Goal: Task Accomplishment & Management: Manage account settings

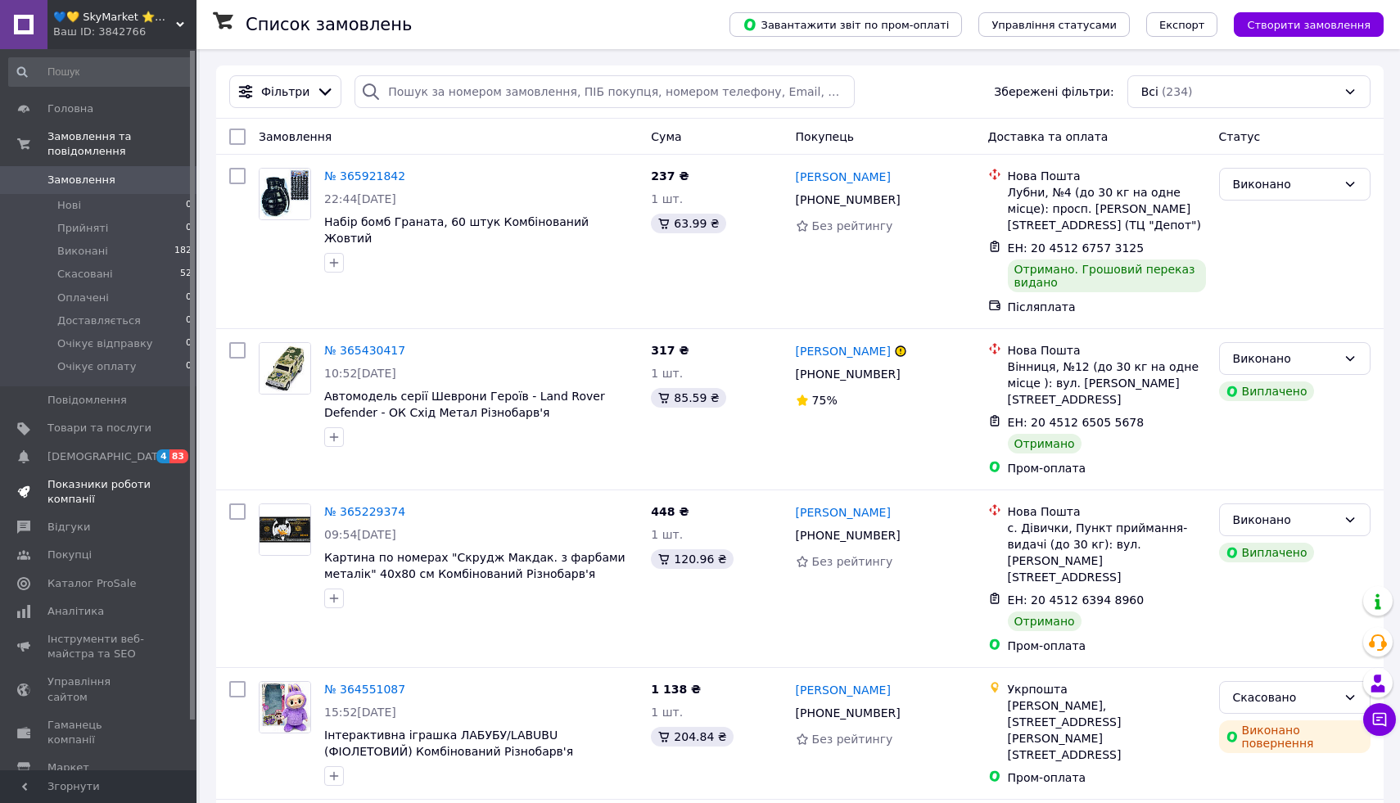
click at [70, 489] on span "Показники роботи компанії" at bounding box center [99, 491] width 104 height 29
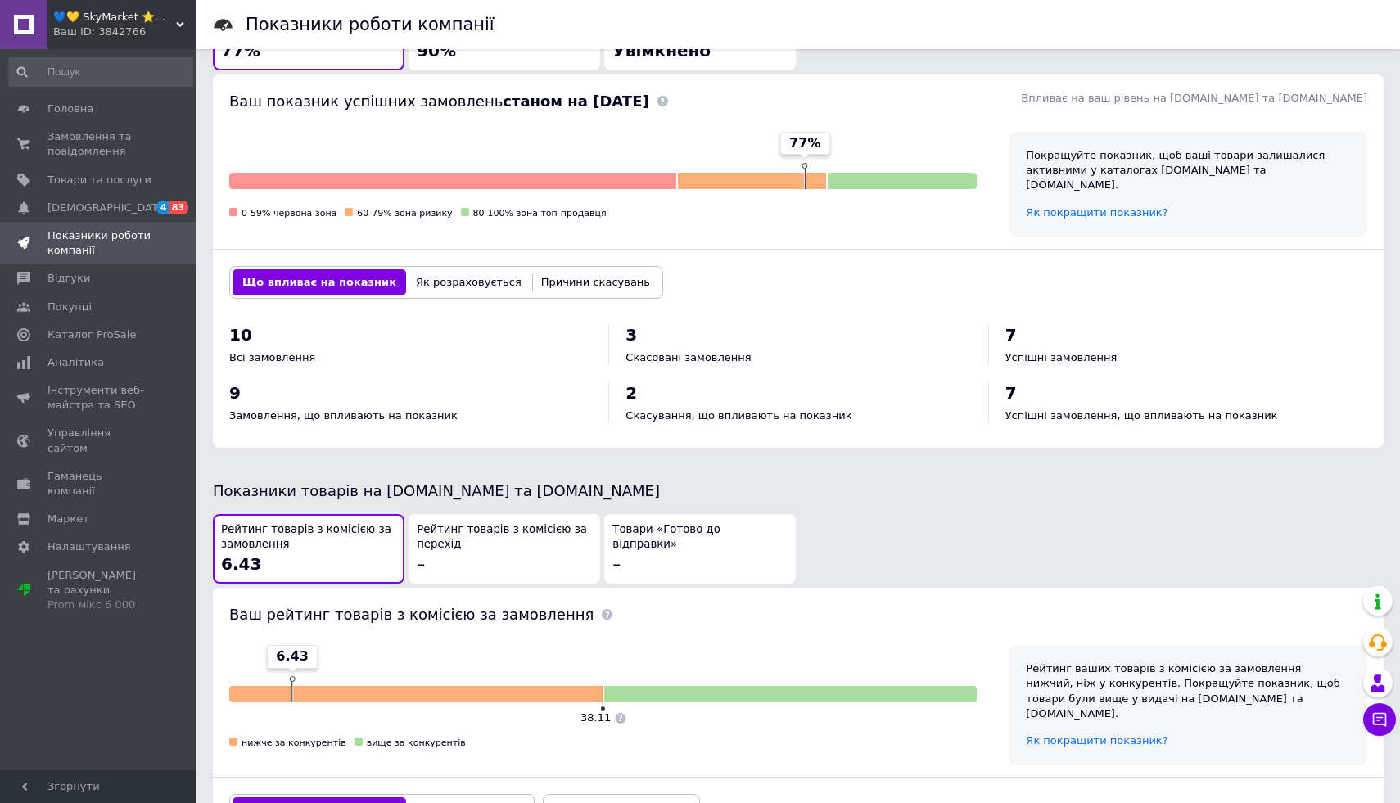
scroll to position [499, 0]
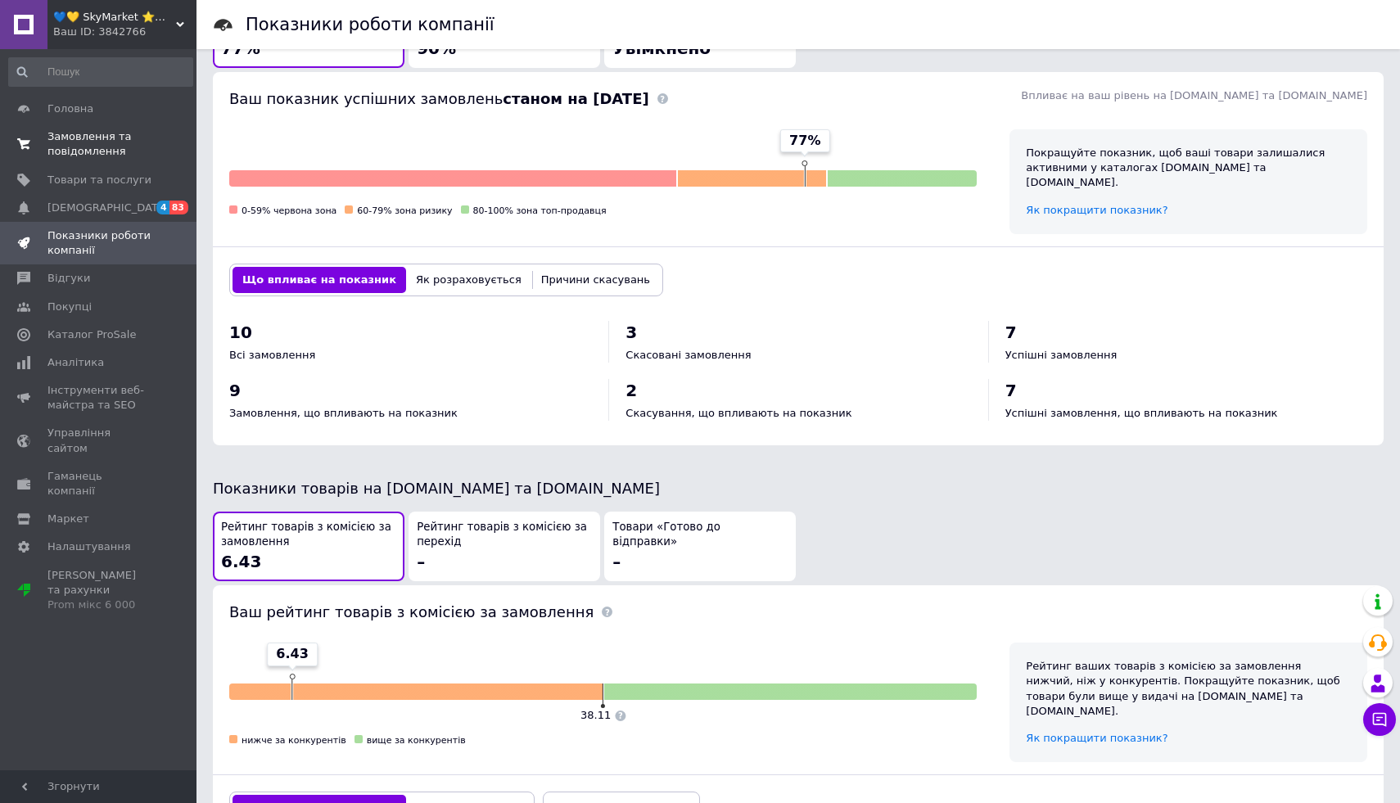
click at [79, 134] on span "Замовлення та повідомлення" at bounding box center [99, 143] width 104 height 29
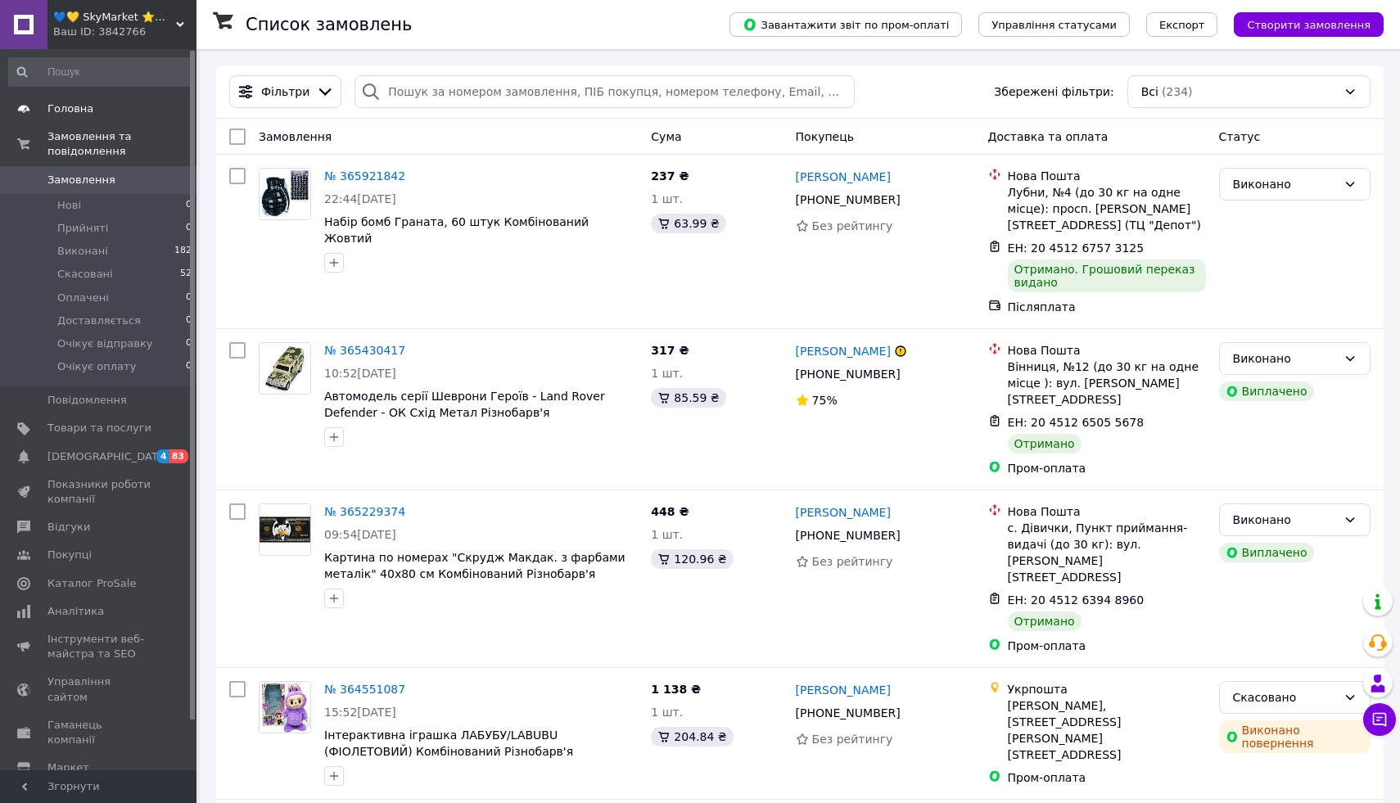
click at [70, 104] on span "Головна" at bounding box center [70, 109] width 46 height 15
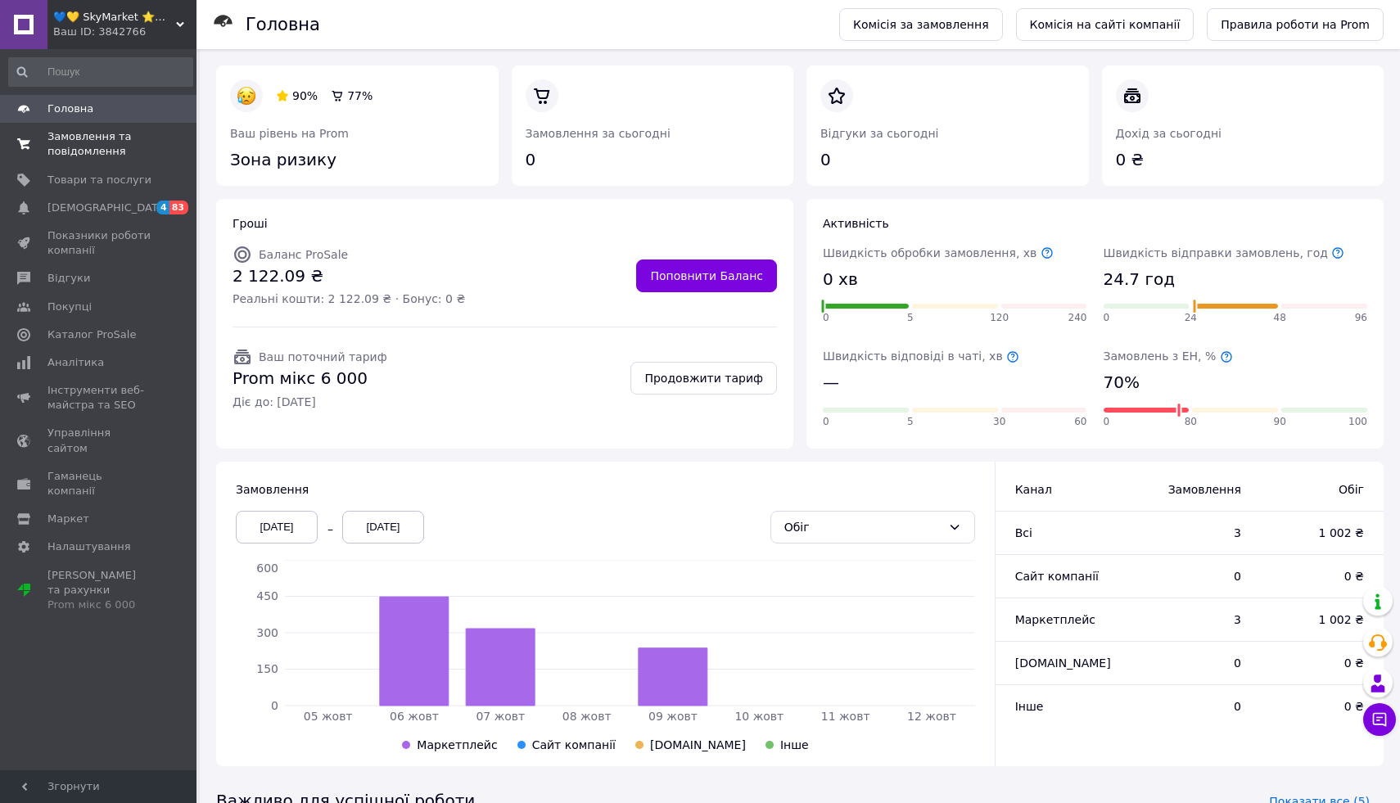
click at [67, 147] on span "Замовлення та повідомлення" at bounding box center [99, 143] width 104 height 29
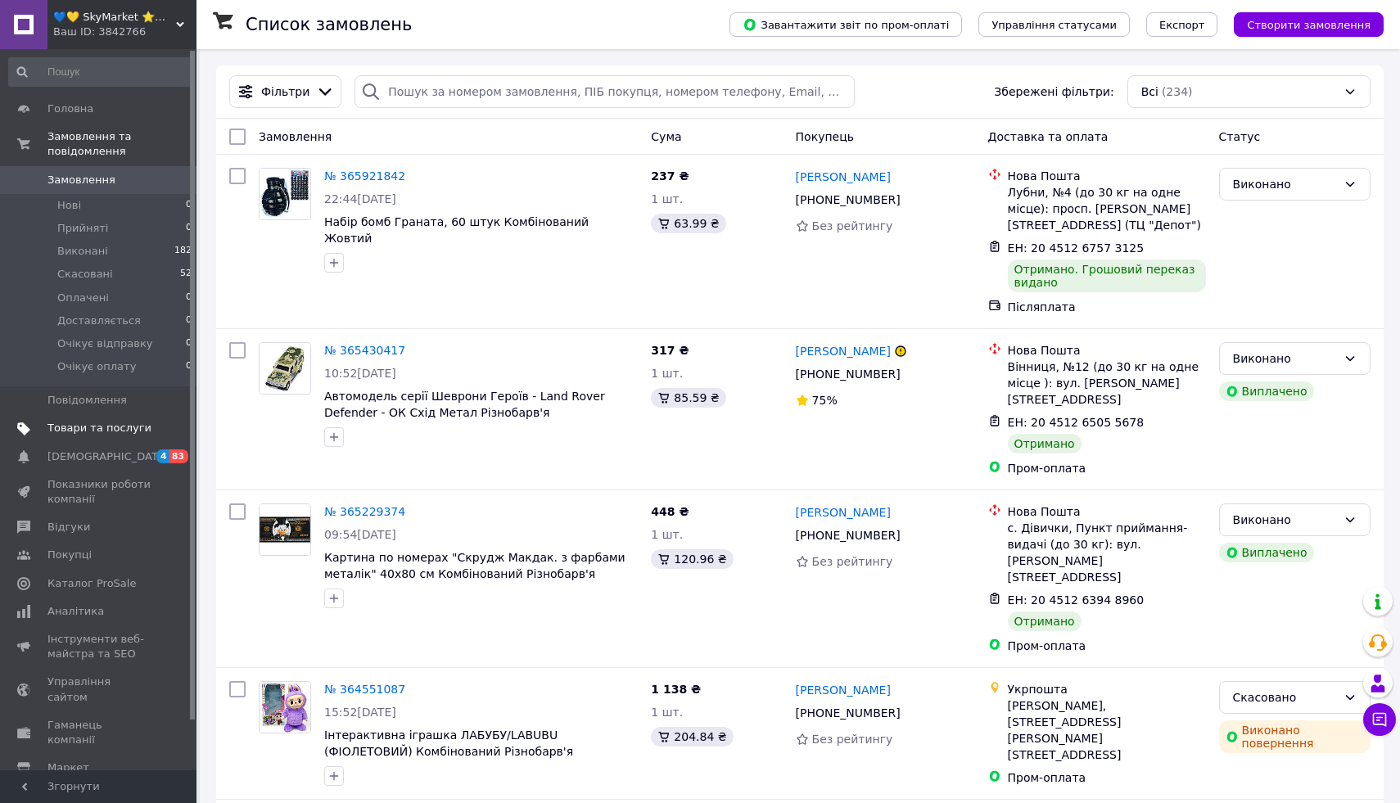
click at [79, 423] on span "Товари та послуги" at bounding box center [99, 428] width 104 height 15
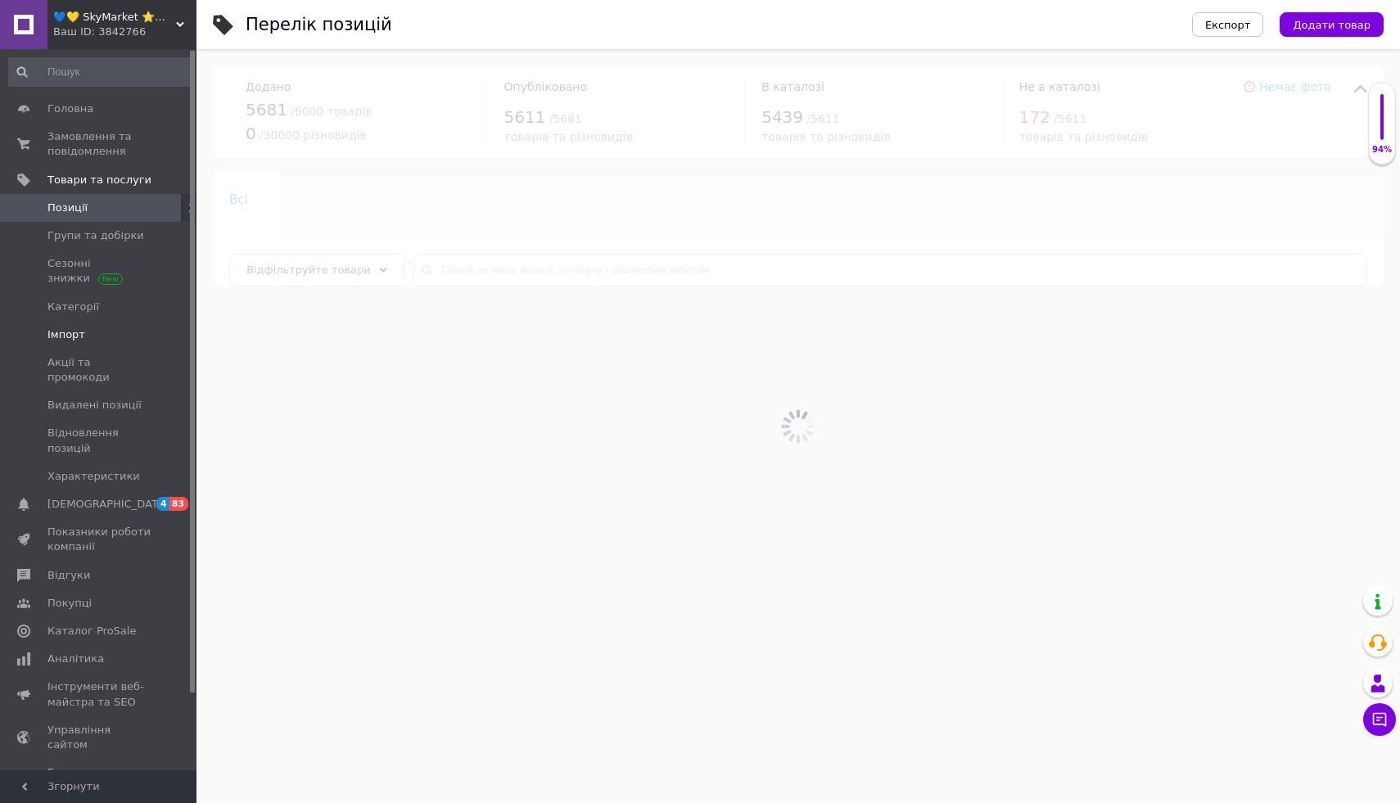
click at [68, 334] on span "Імпорт" at bounding box center [66, 335] width 38 height 15
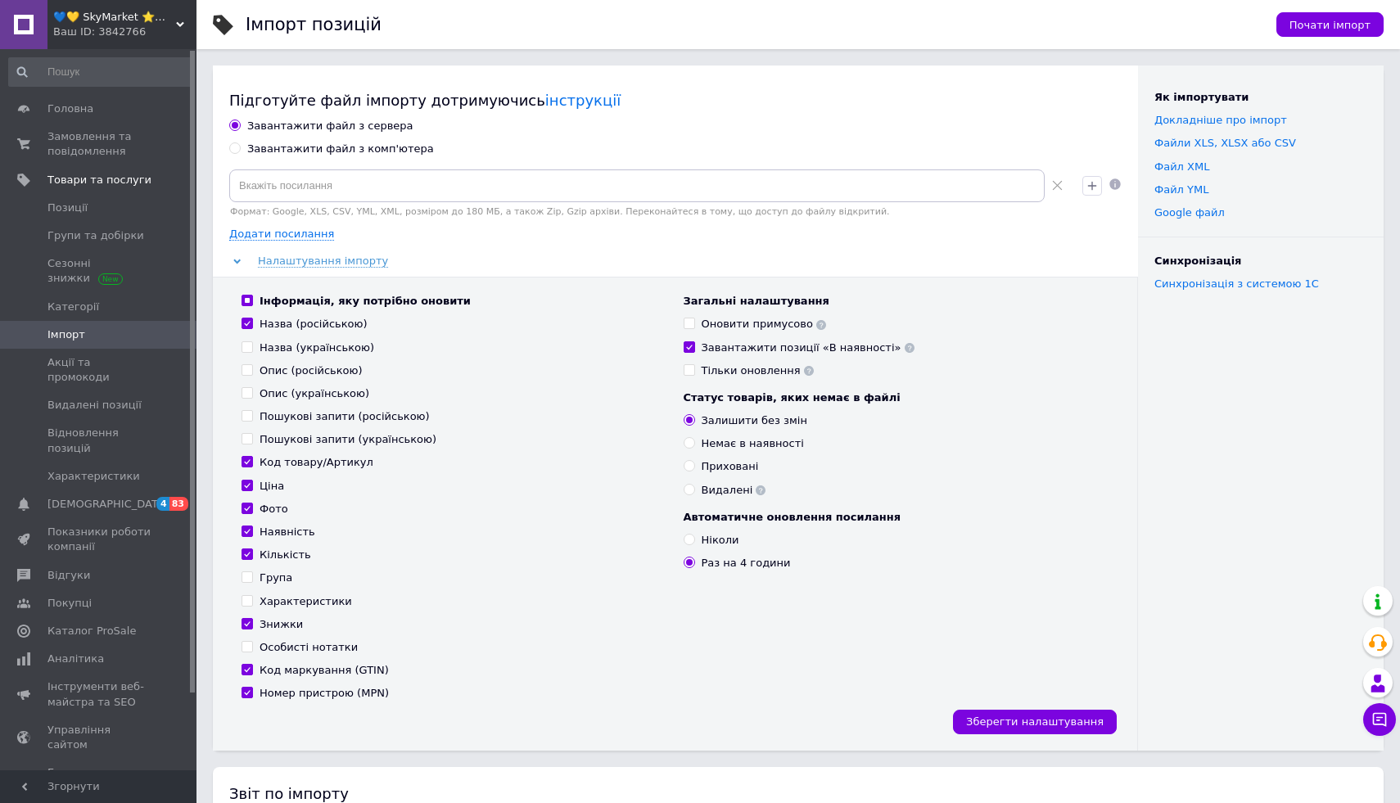
click at [315, 153] on div "Завантажити файл з комп'ютера" at bounding box center [340, 149] width 187 height 15
click at [240, 153] on input "Завантажити файл з комп'ютера" at bounding box center [234, 147] width 11 height 11
radio input "true"
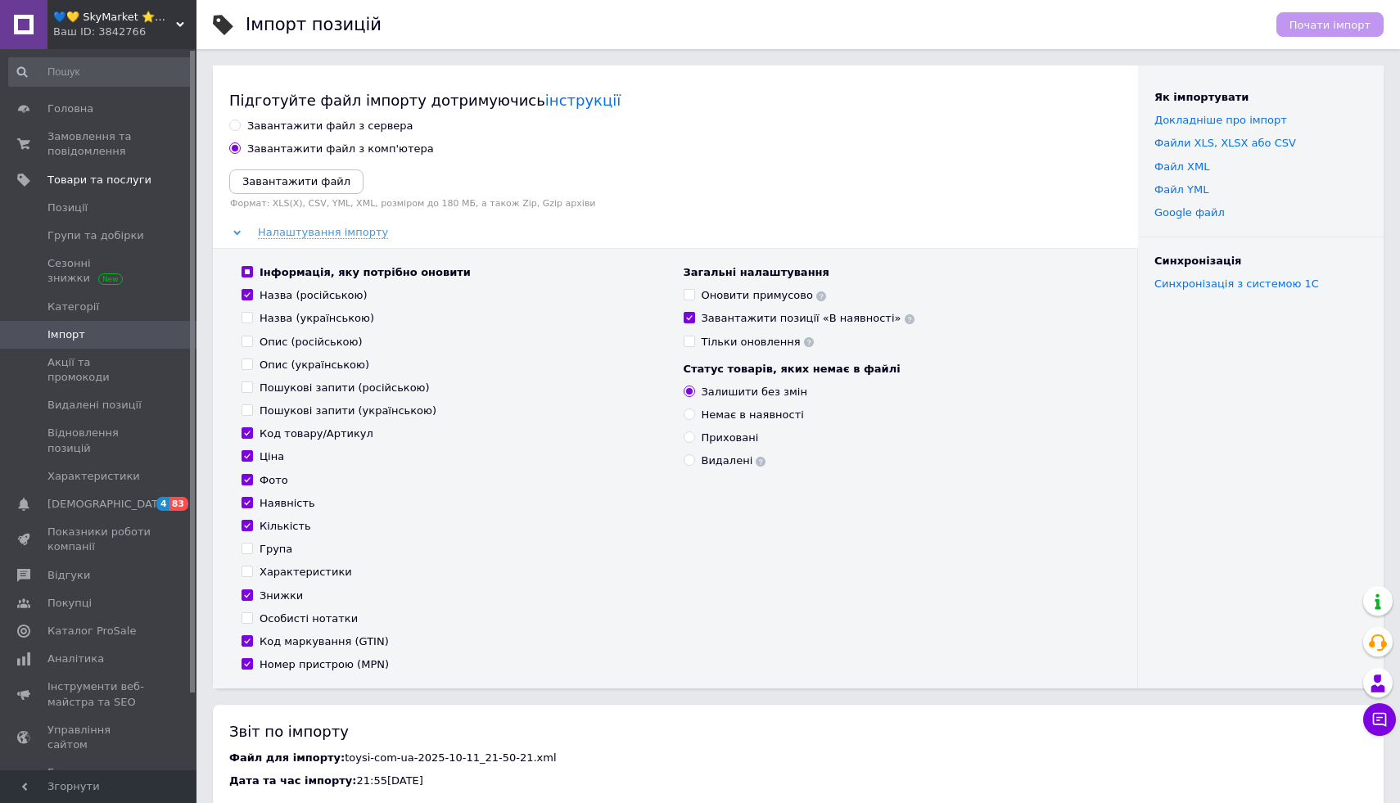
click at [716, 463] on div "Видалені" at bounding box center [734, 461] width 65 height 15
click at [694, 463] on input "Видалені" at bounding box center [689, 459] width 11 height 11
radio input "true"
click at [311, 184] on icon "Завантажити файл" at bounding box center [296, 181] width 108 height 12
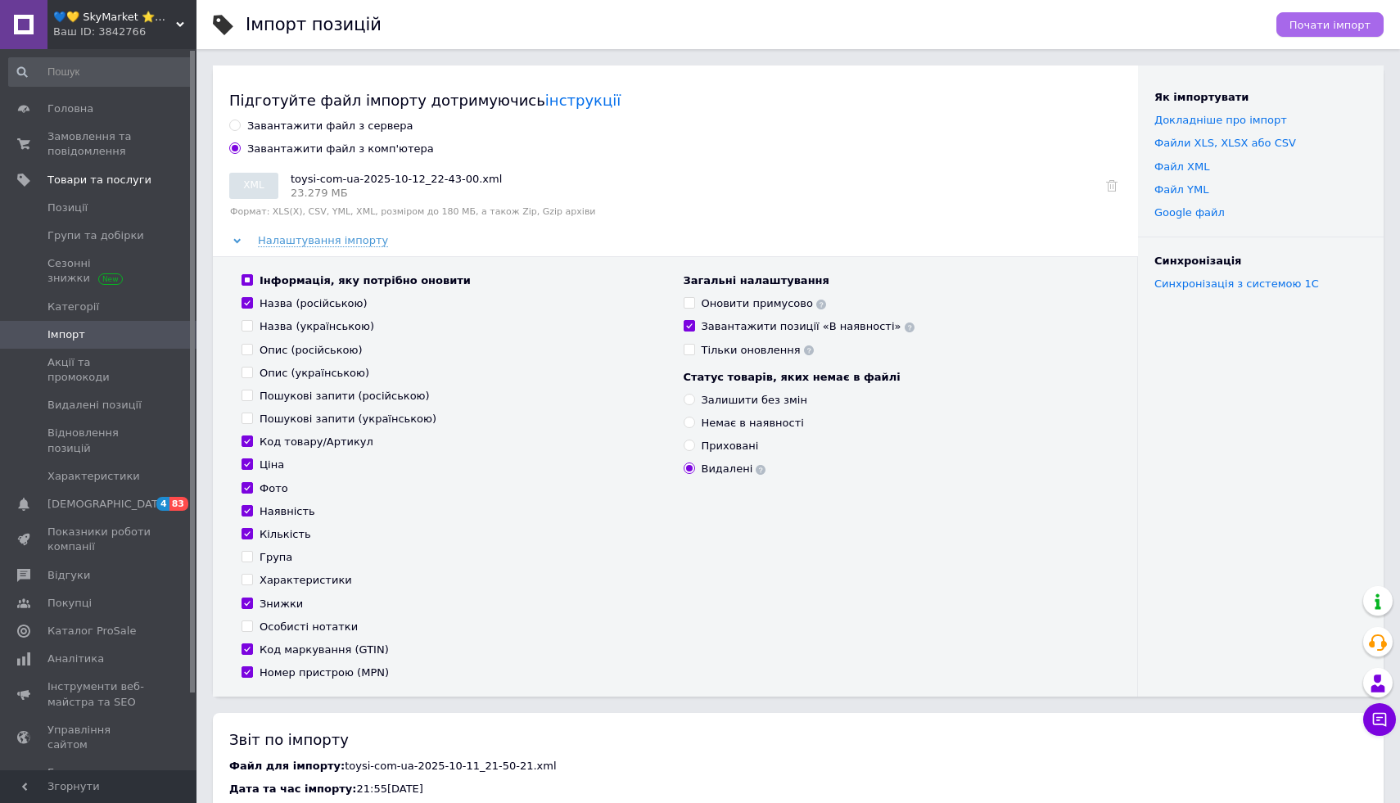
click at [1309, 26] on span "Почати імпорт" at bounding box center [1330, 25] width 81 height 12
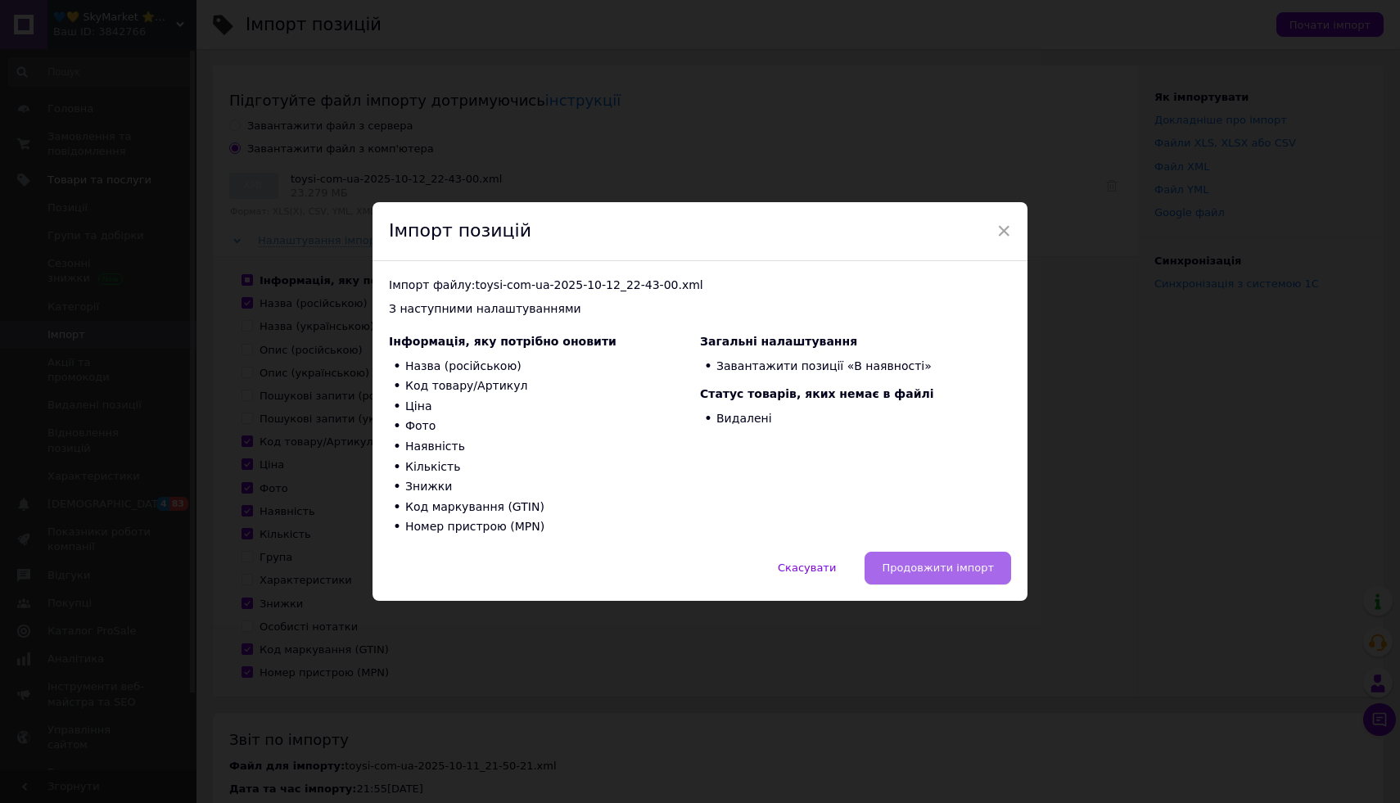
click at [927, 568] on span "Продовжити імпорт" at bounding box center [938, 568] width 112 height 12
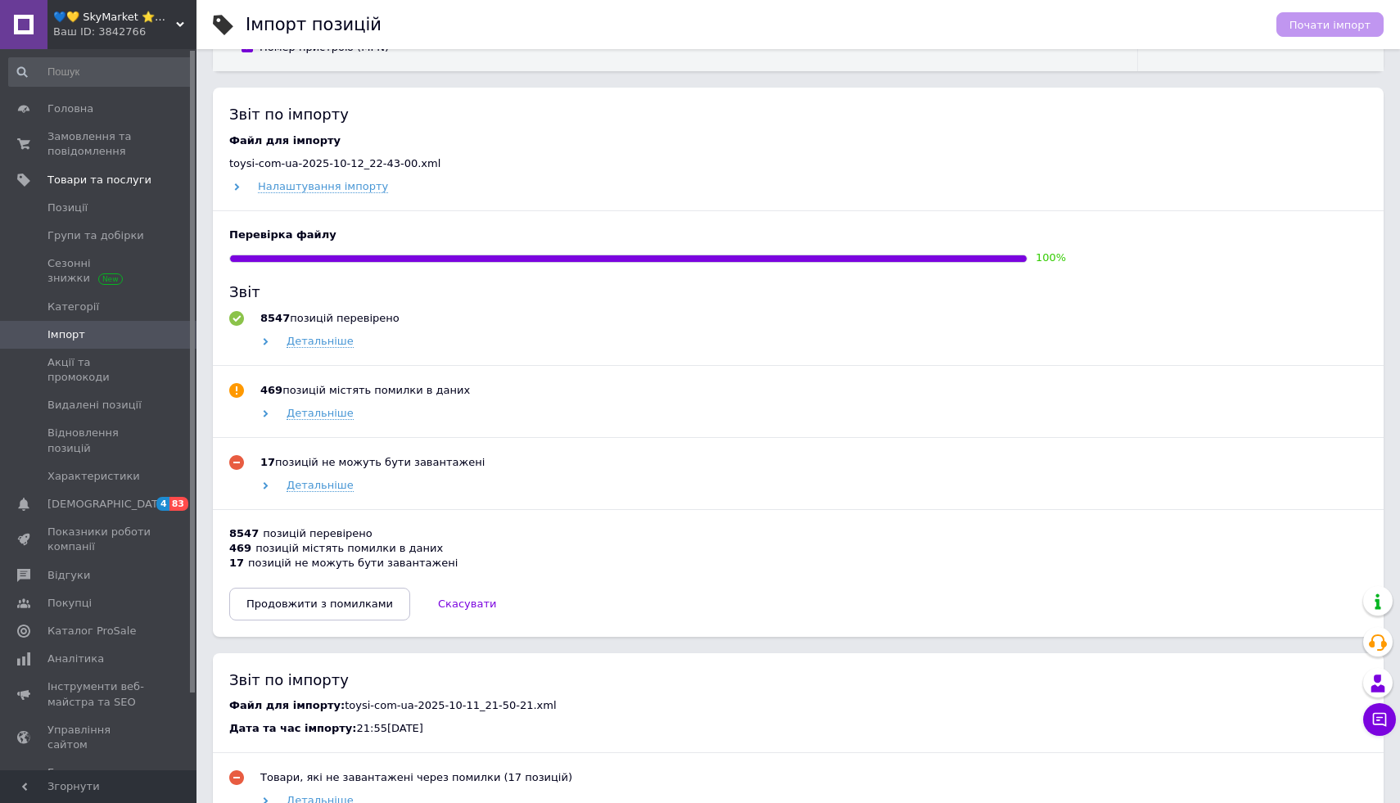
scroll to position [621, 0]
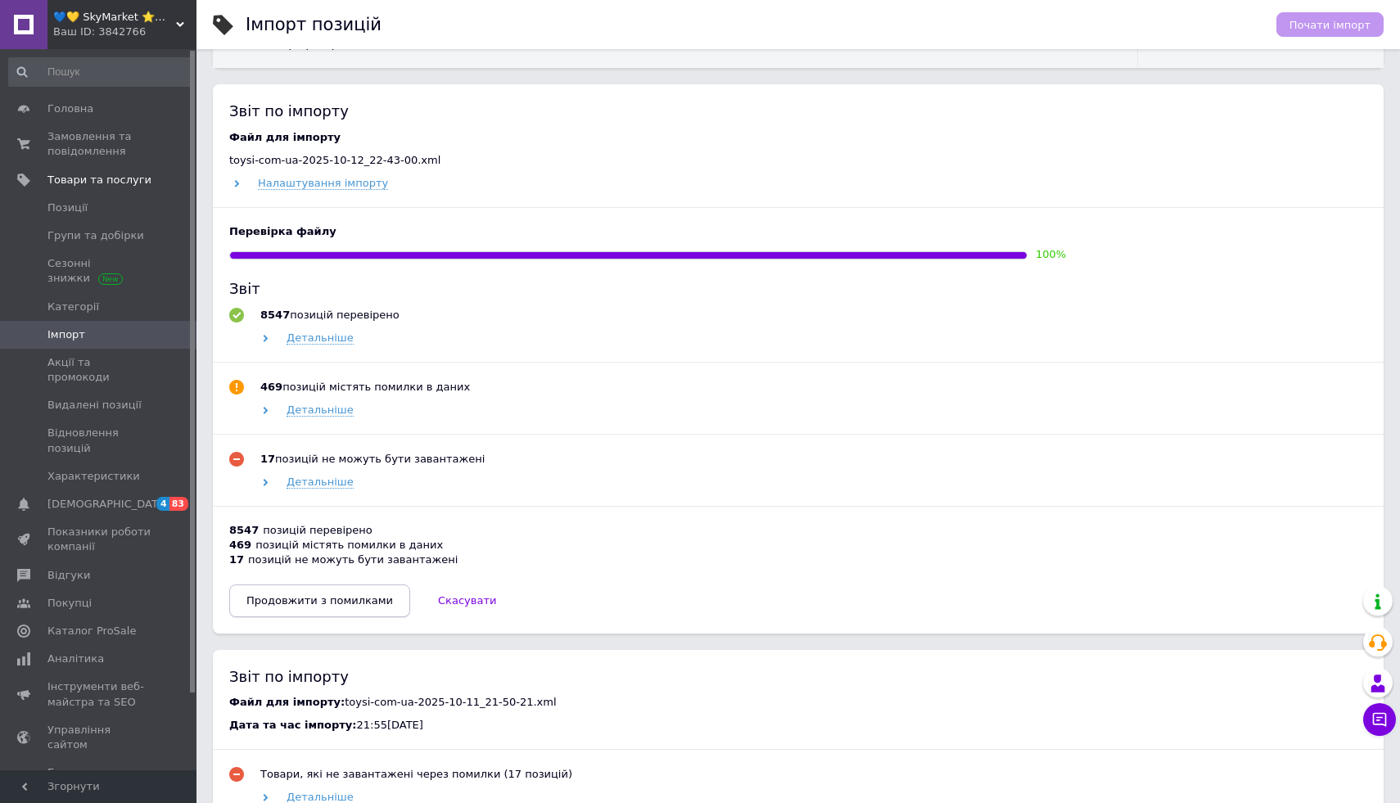
click at [337, 604] on span "Продовжити з помилками" at bounding box center [319, 600] width 147 height 12
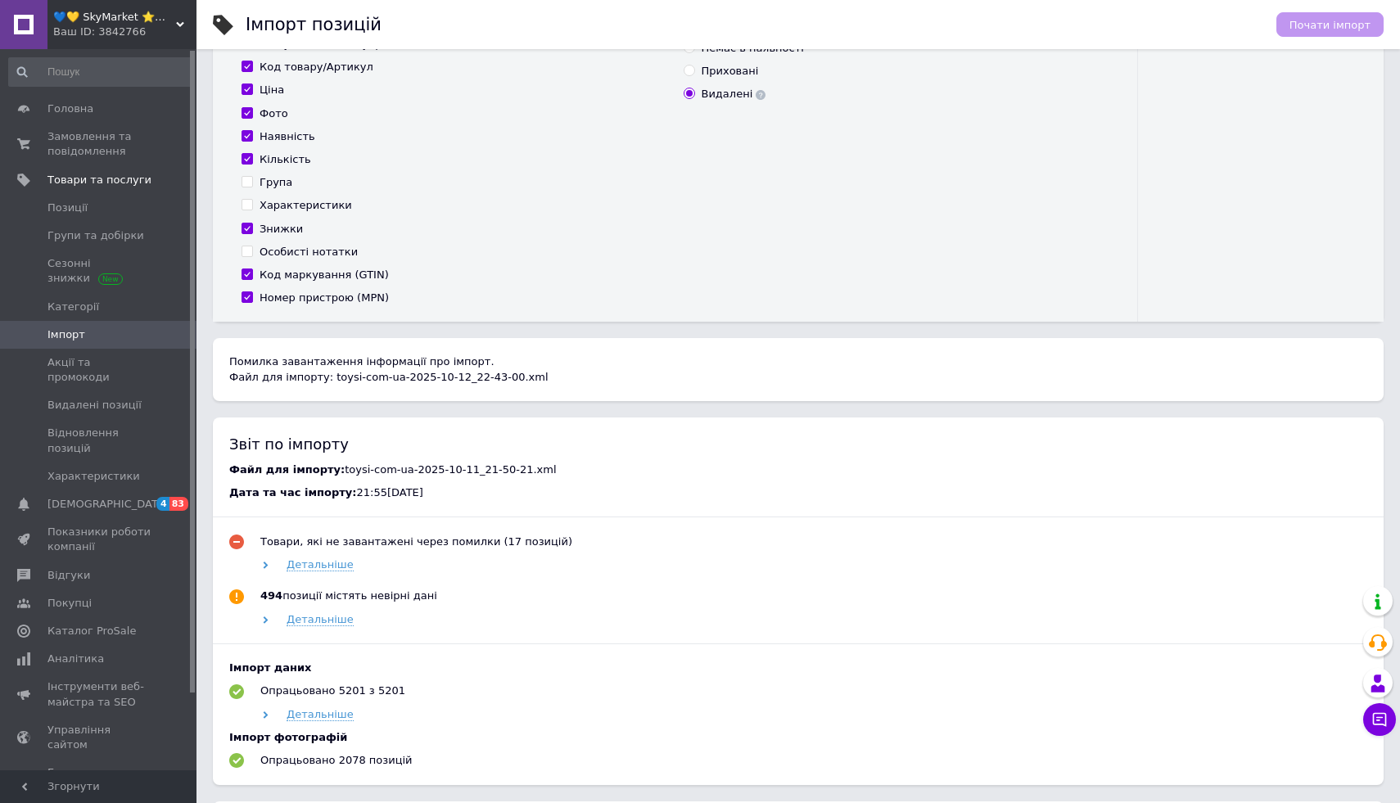
scroll to position [291, 0]
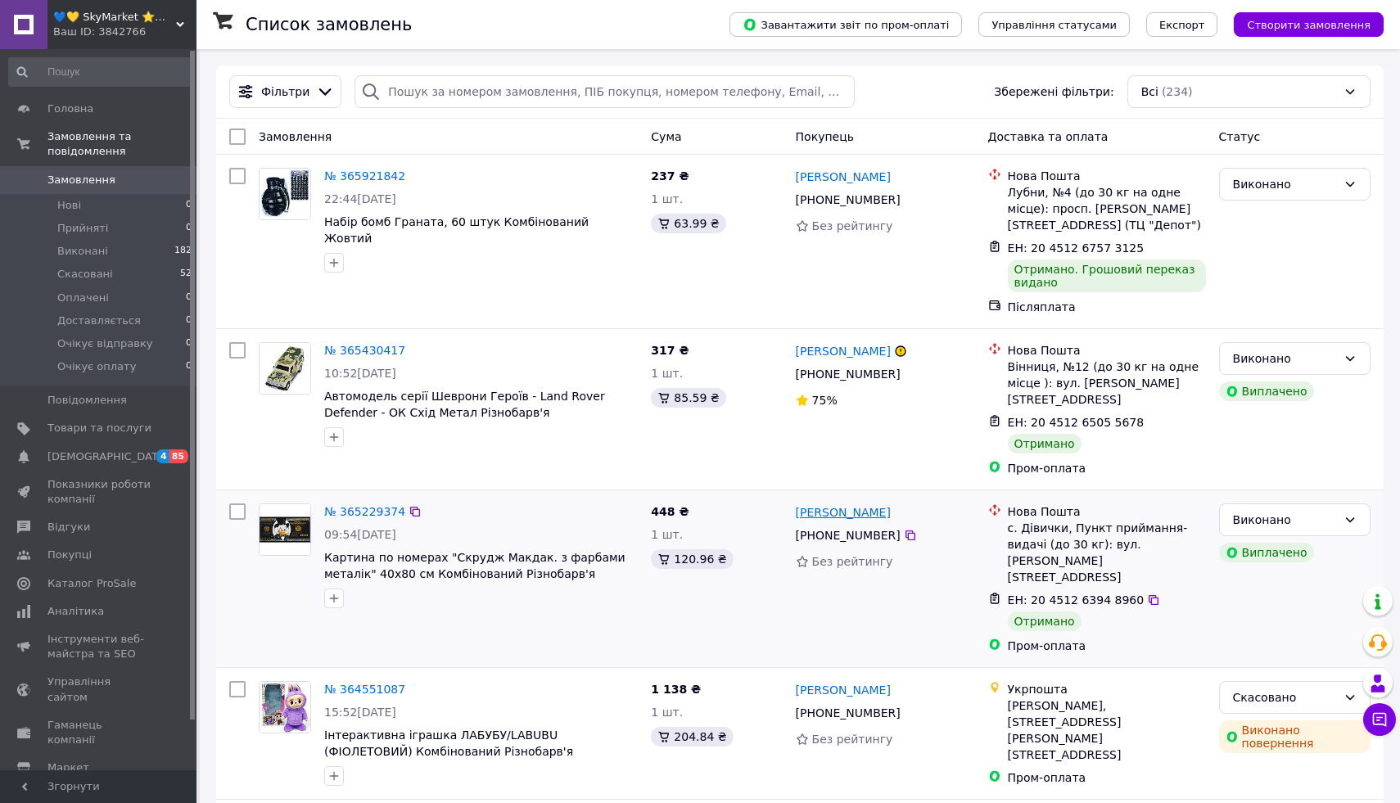
click at [851, 504] on link "[PERSON_NAME]" at bounding box center [843, 512] width 95 height 16
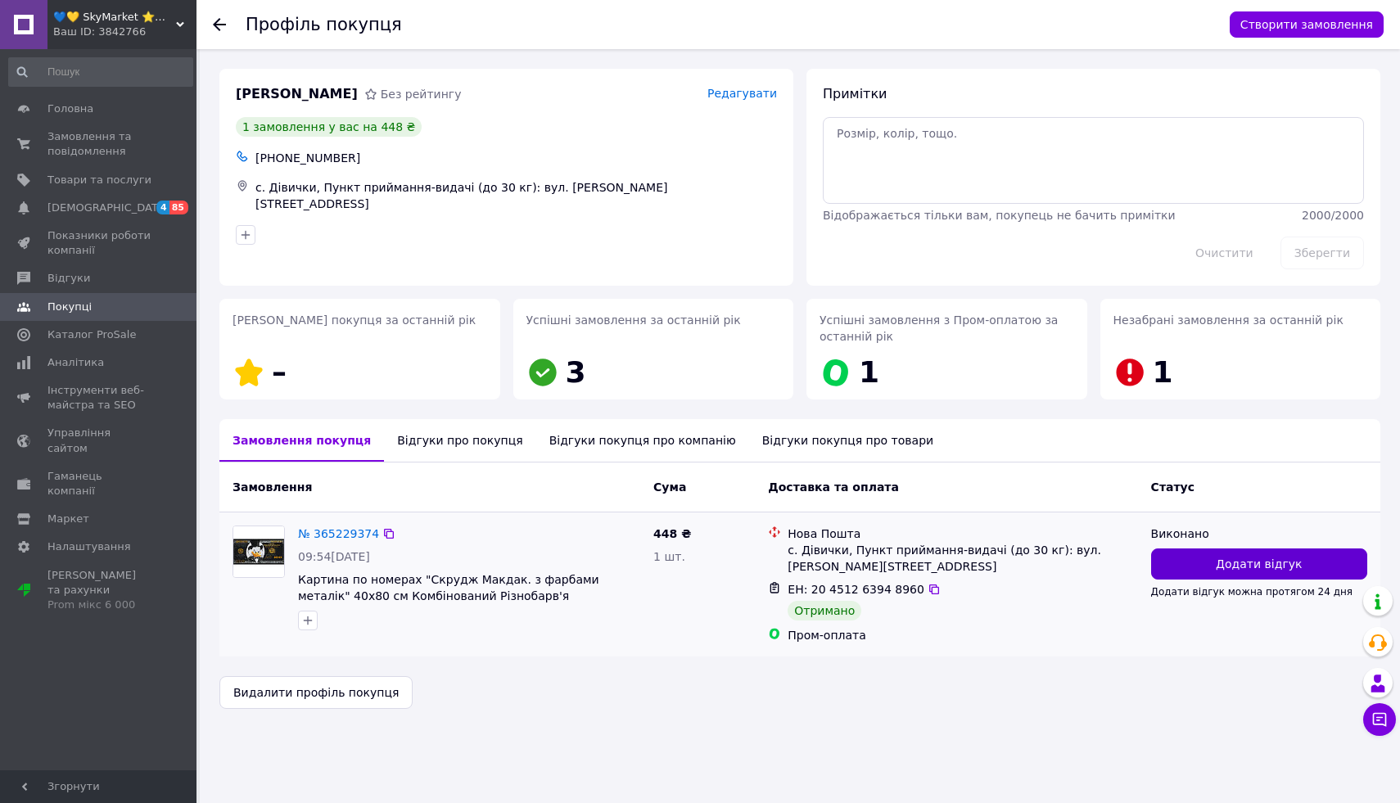
click at [1204, 567] on button "Додати відгук" at bounding box center [1259, 564] width 216 height 31
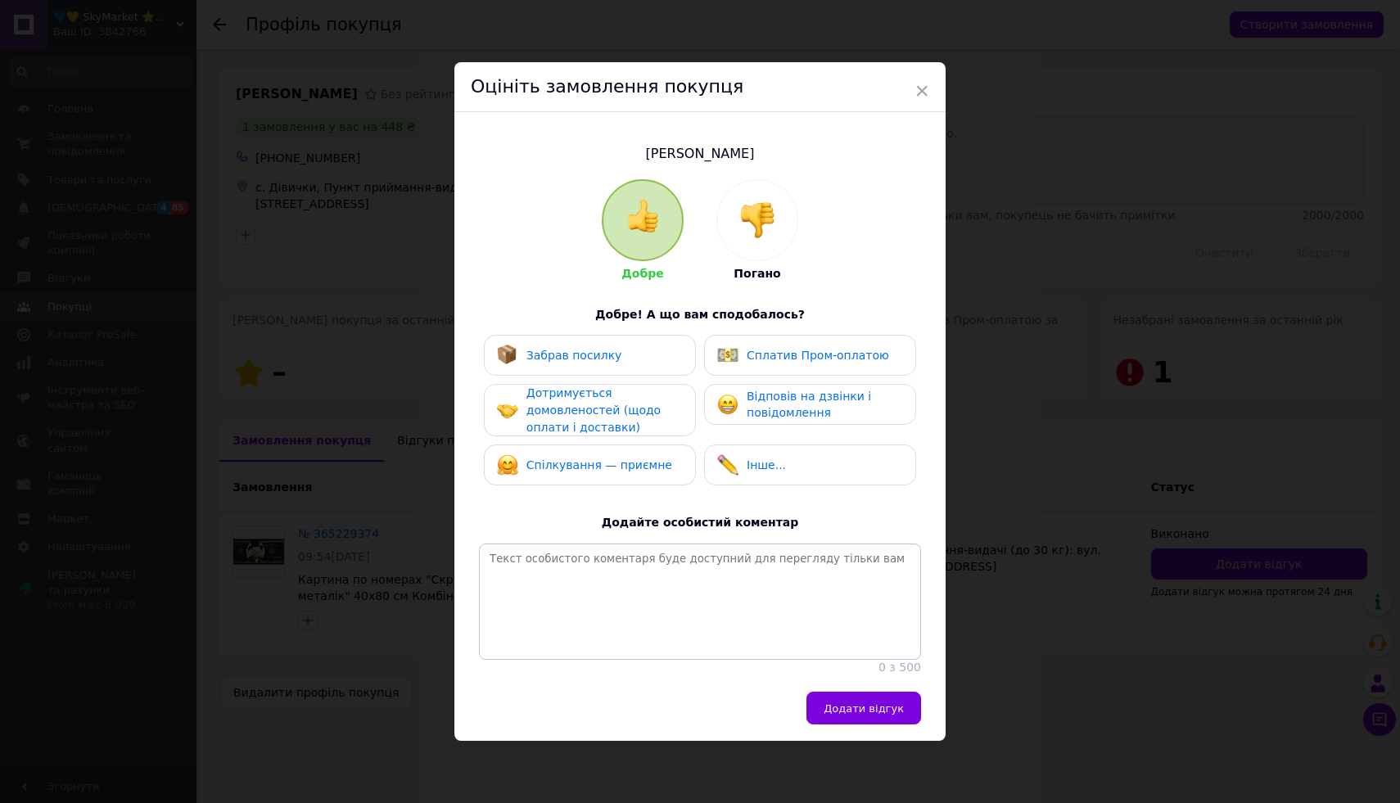
click at [619, 350] on div "Забрав посилку" at bounding box center [590, 355] width 186 height 21
click at [619, 397] on div "Дотримується домовленостей (щодо оплати і доставки)" at bounding box center [604, 410] width 156 height 51
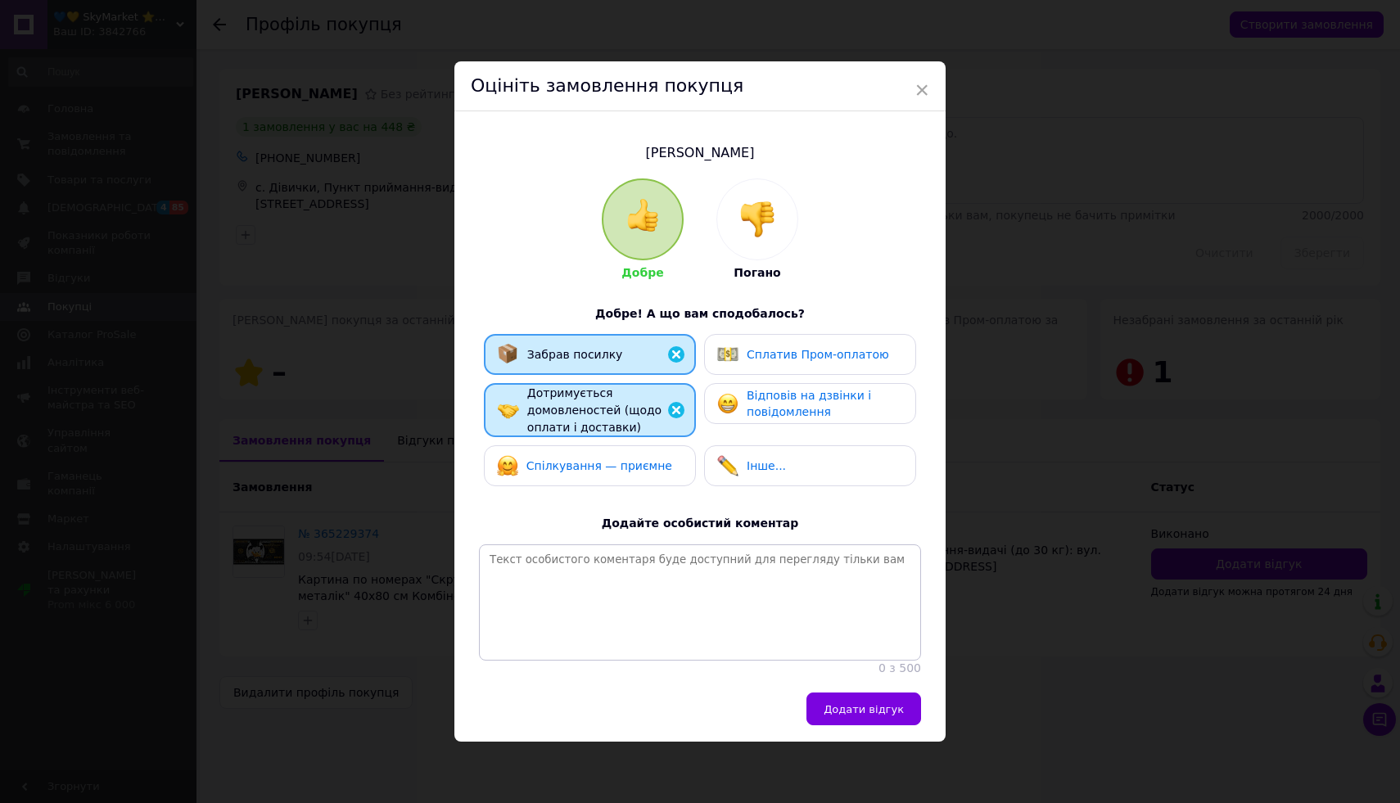
click at [620, 459] on span "Спілкування — приємне" at bounding box center [599, 465] width 146 height 13
click at [827, 341] on div "Сплатив Пром-оплатою" at bounding box center [810, 354] width 212 height 41
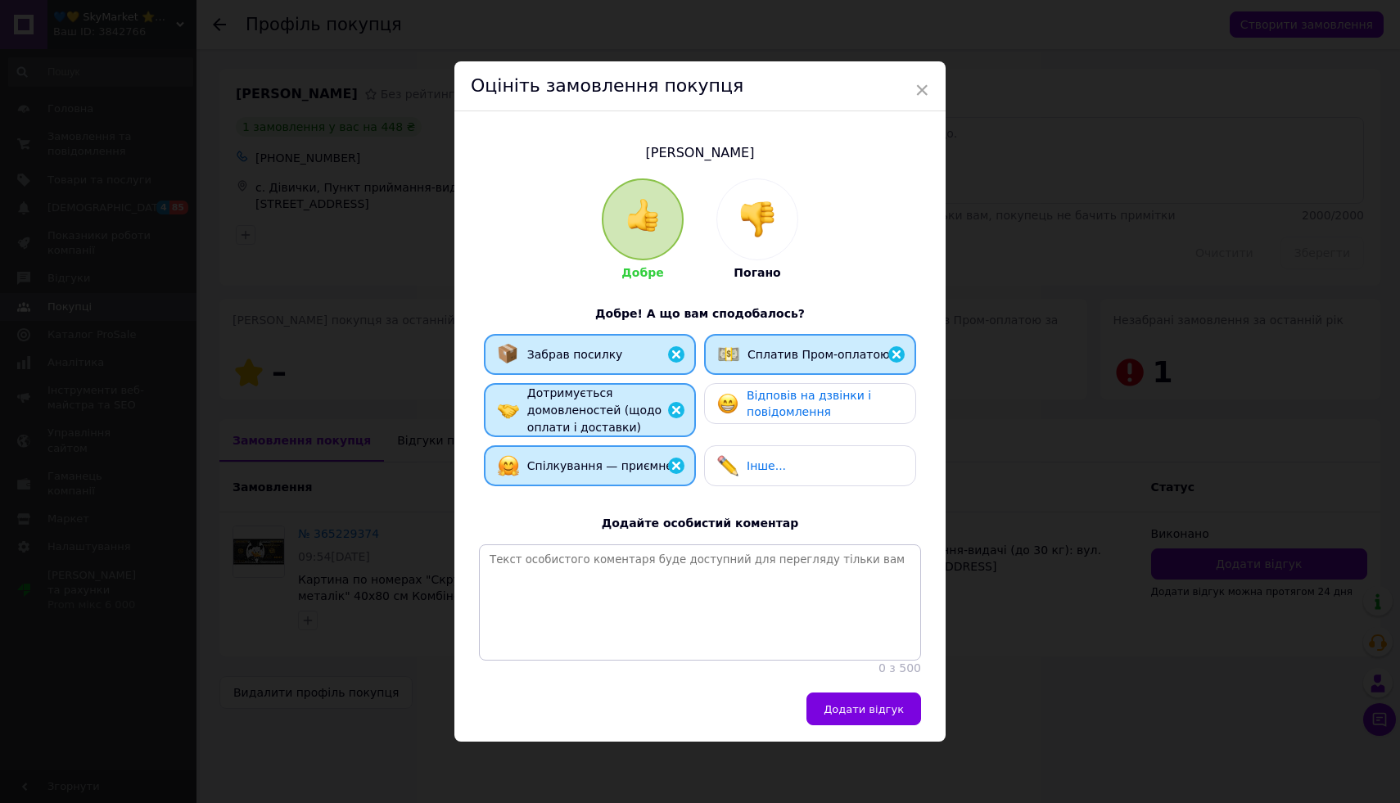
click at [807, 400] on div "Відповів на дзвінки і повідомлення" at bounding box center [825, 404] width 156 height 34
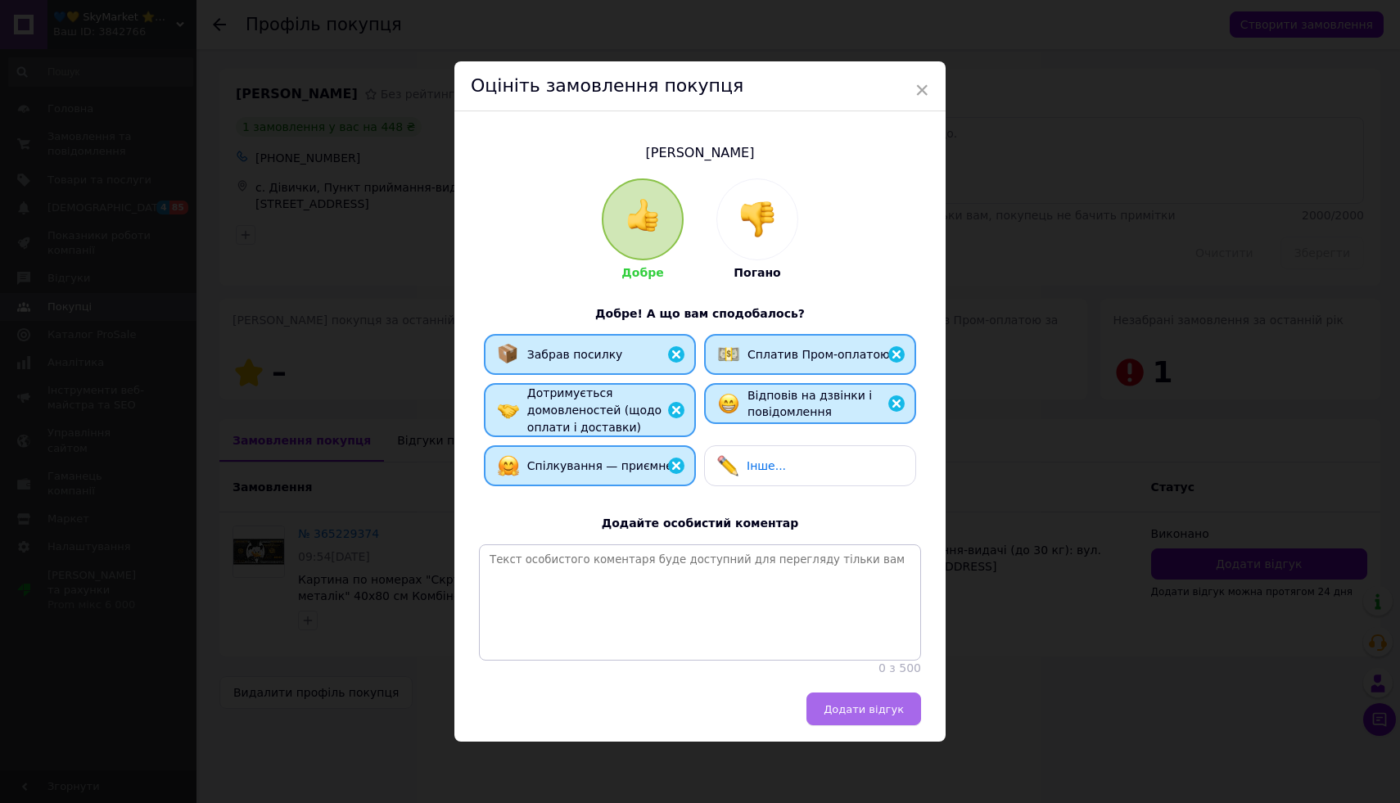
click at [861, 721] on button "Додати відгук" at bounding box center [864, 709] width 115 height 33
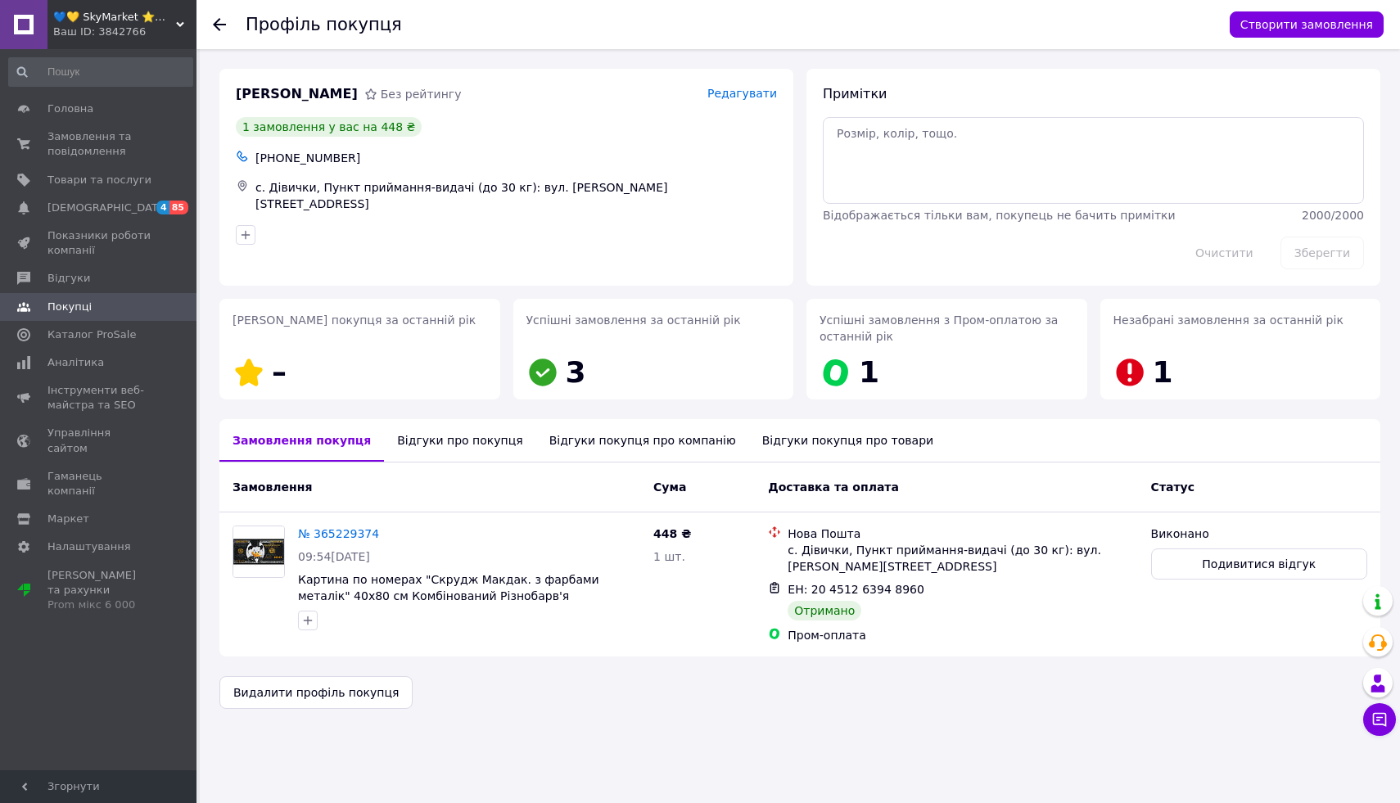
click at [219, 30] on use at bounding box center [219, 24] width 13 height 13
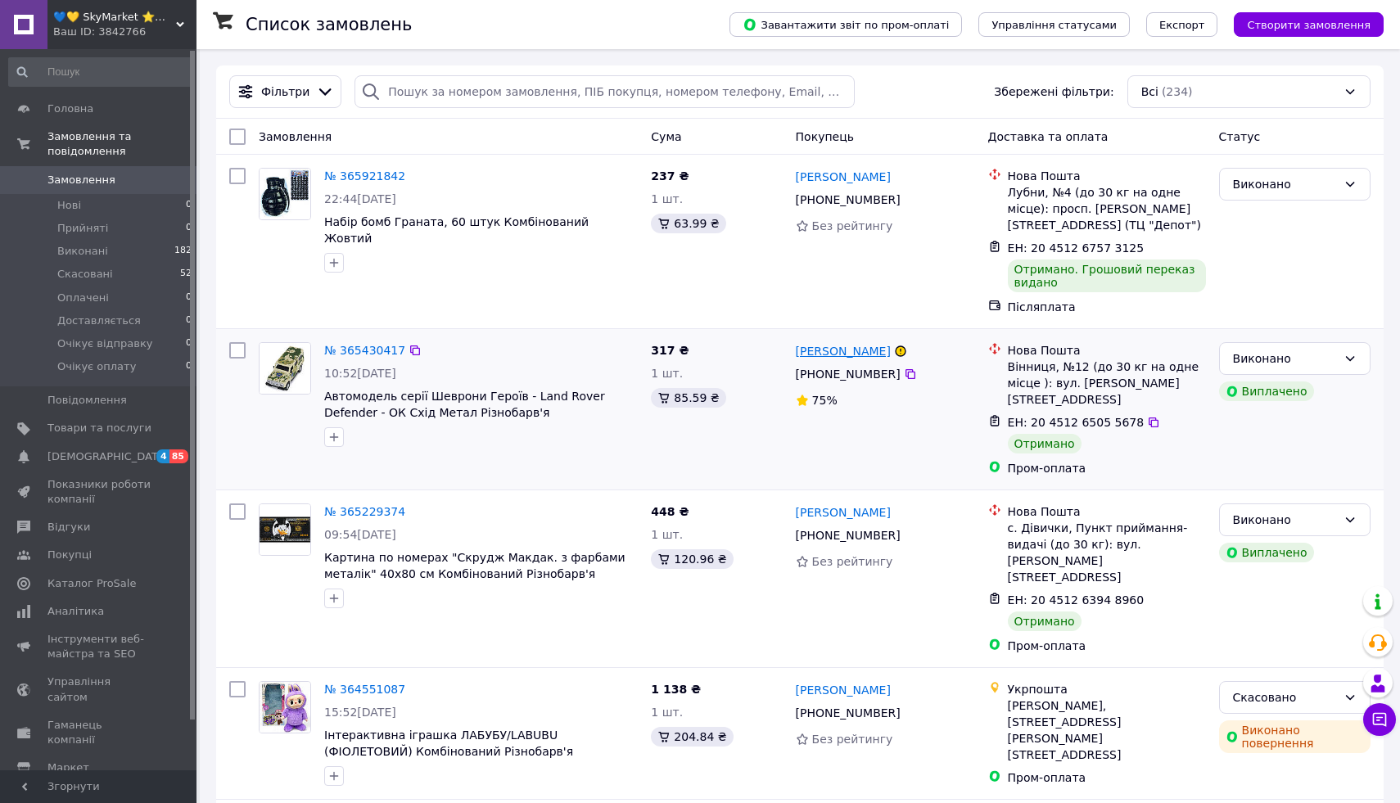
click at [828, 350] on link "[PERSON_NAME]" at bounding box center [843, 351] width 95 height 16
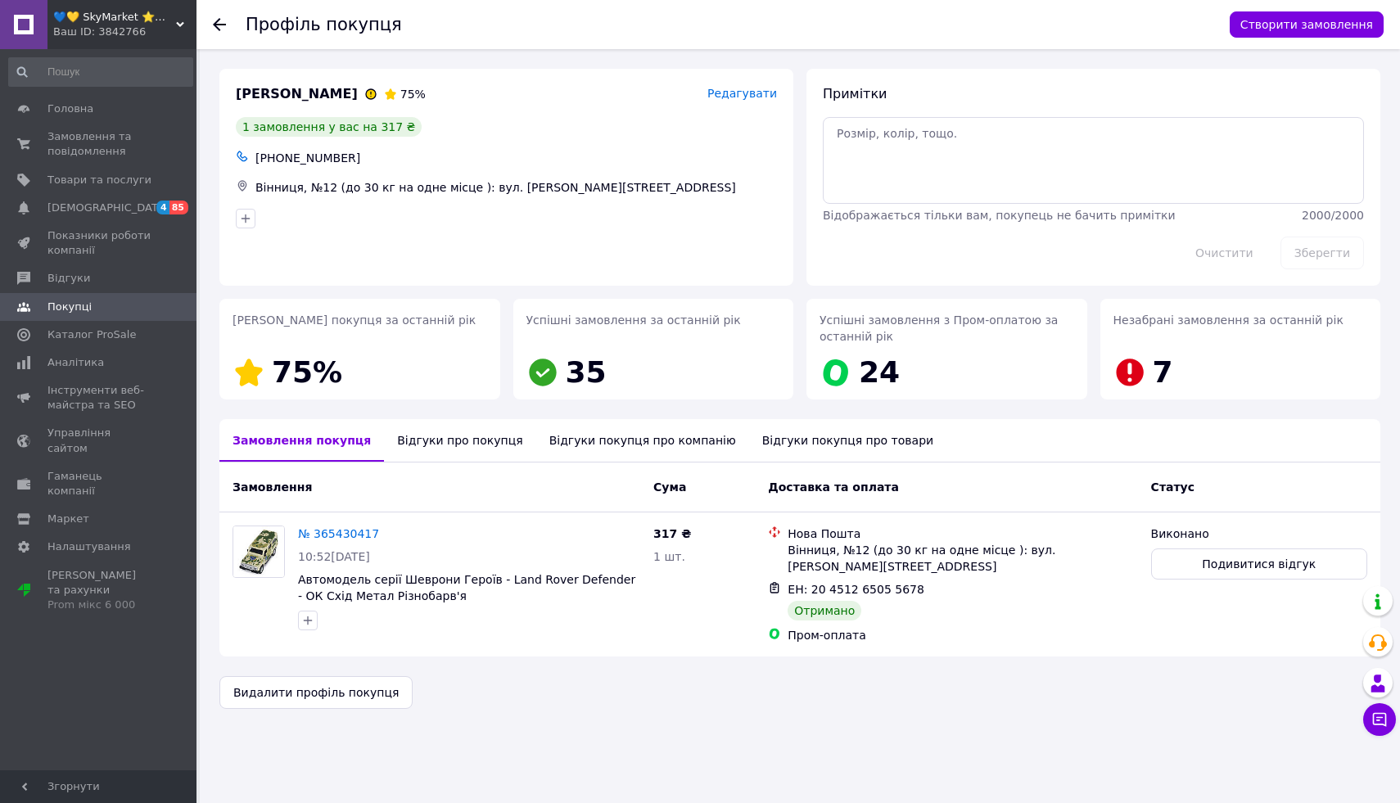
click at [224, 20] on icon at bounding box center [219, 24] width 13 height 13
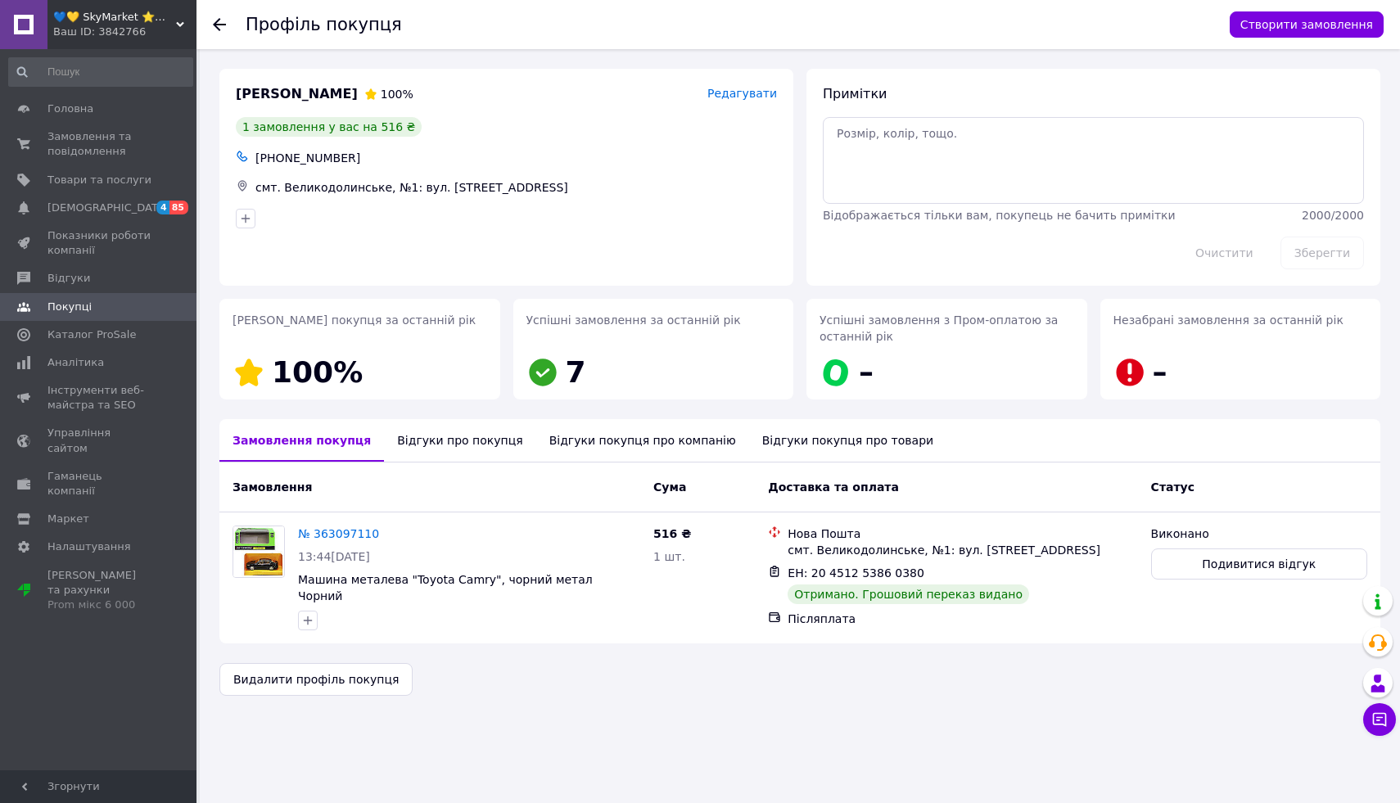
click at [222, 26] on icon at bounding box center [219, 24] width 13 height 13
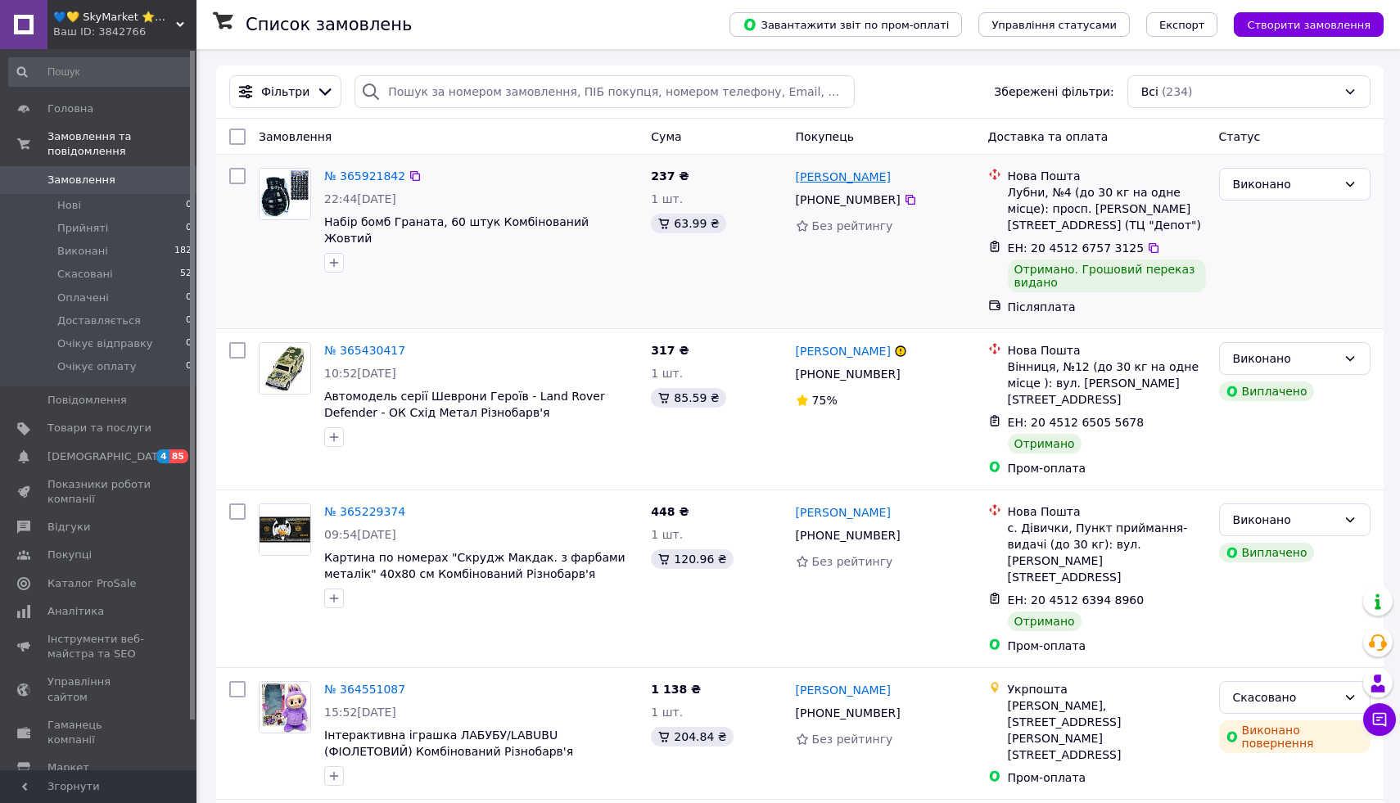
click at [861, 177] on link "[PERSON_NAME]" at bounding box center [843, 177] width 95 height 16
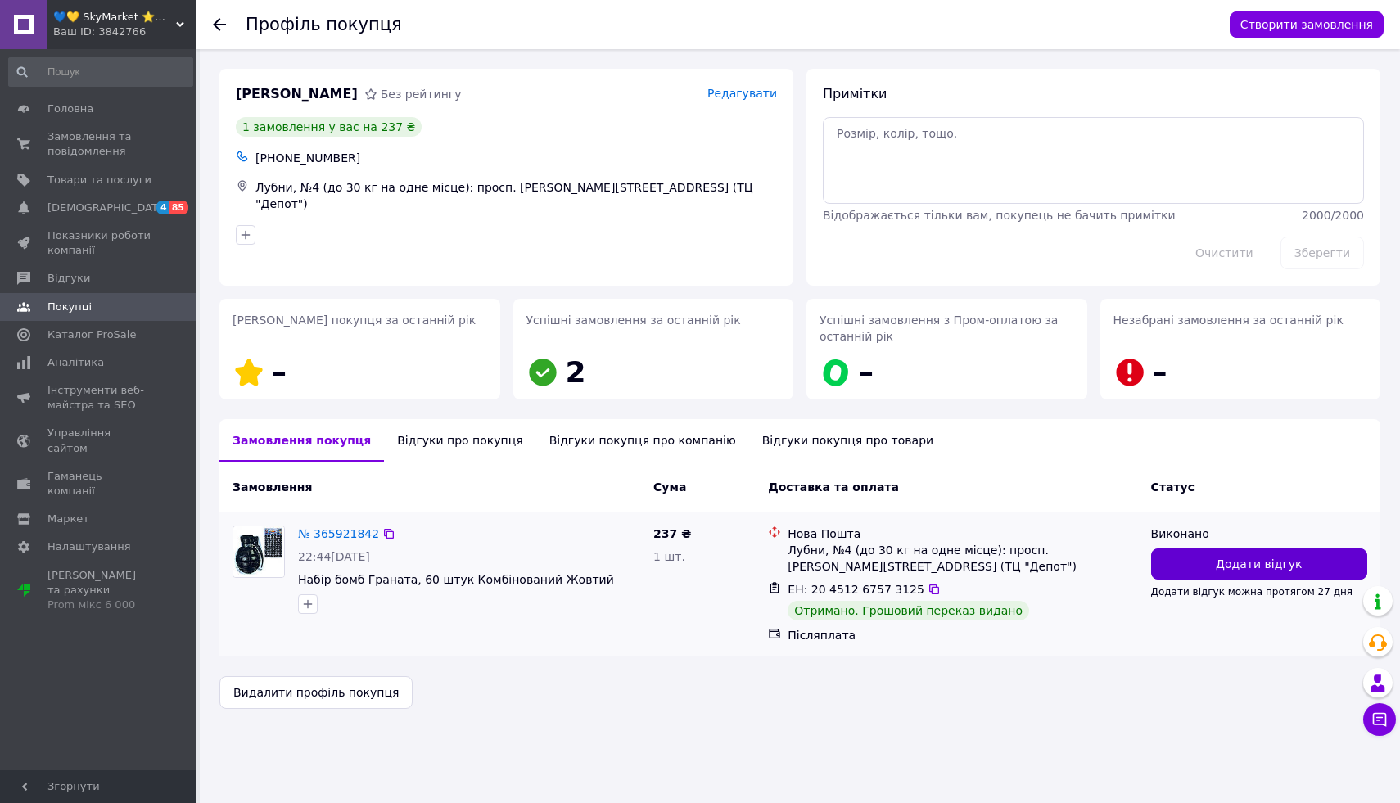
click at [1246, 567] on span "Додати відгук" at bounding box center [1259, 564] width 86 height 16
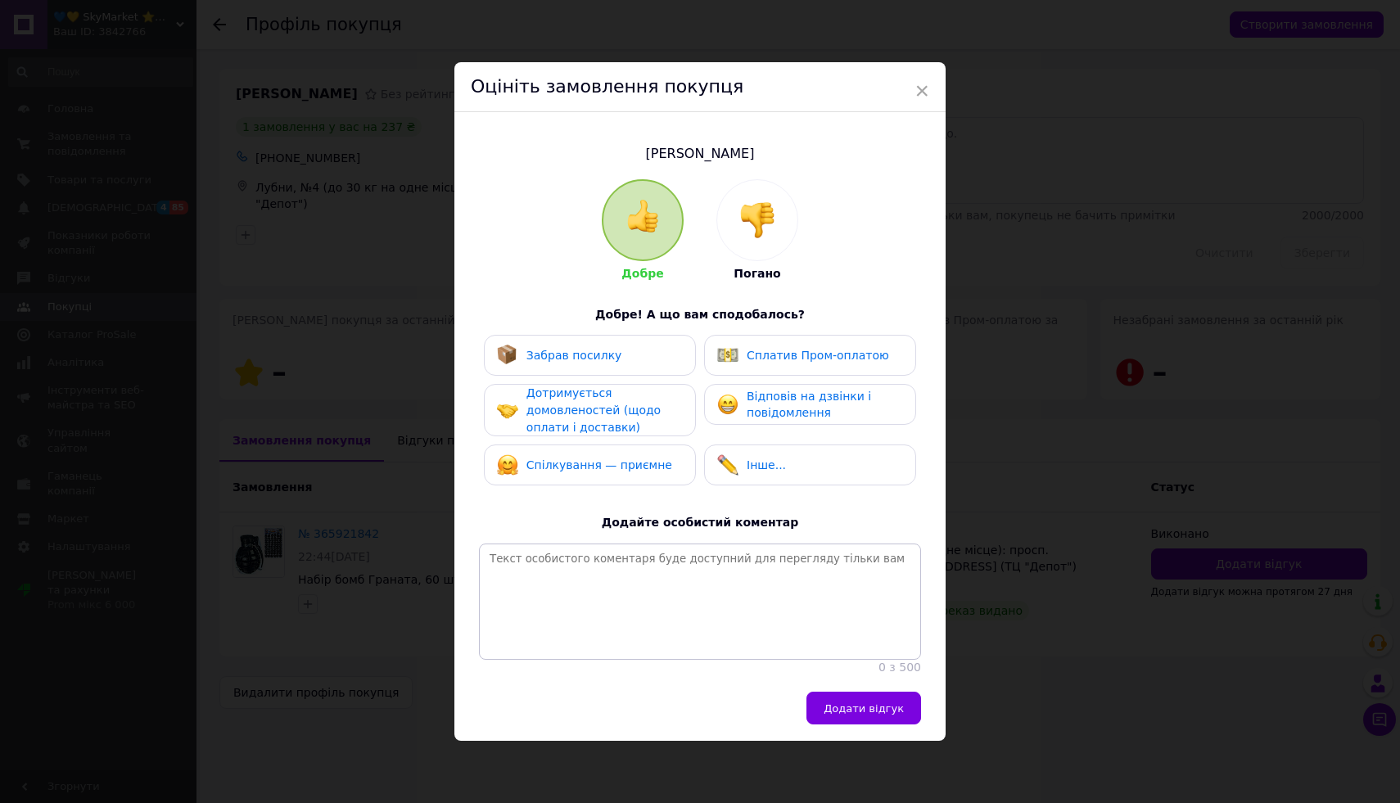
click at [595, 350] on span "Забрав посилку" at bounding box center [574, 355] width 96 height 13
click at [590, 419] on span "Дотримується домовленостей (щодо оплати і доставки)" at bounding box center [593, 409] width 134 height 47
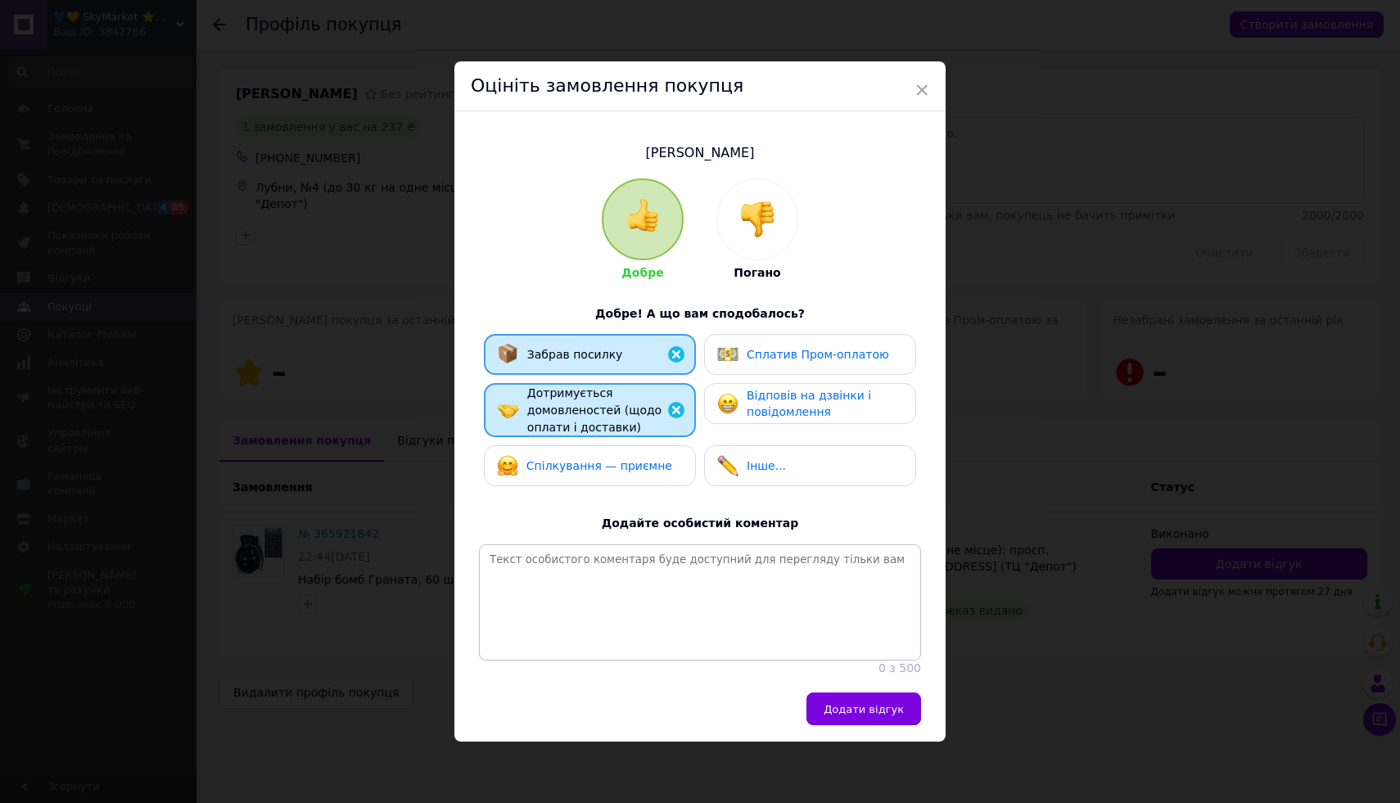
click at [594, 463] on span "Спілкування — приємне" at bounding box center [599, 465] width 146 height 13
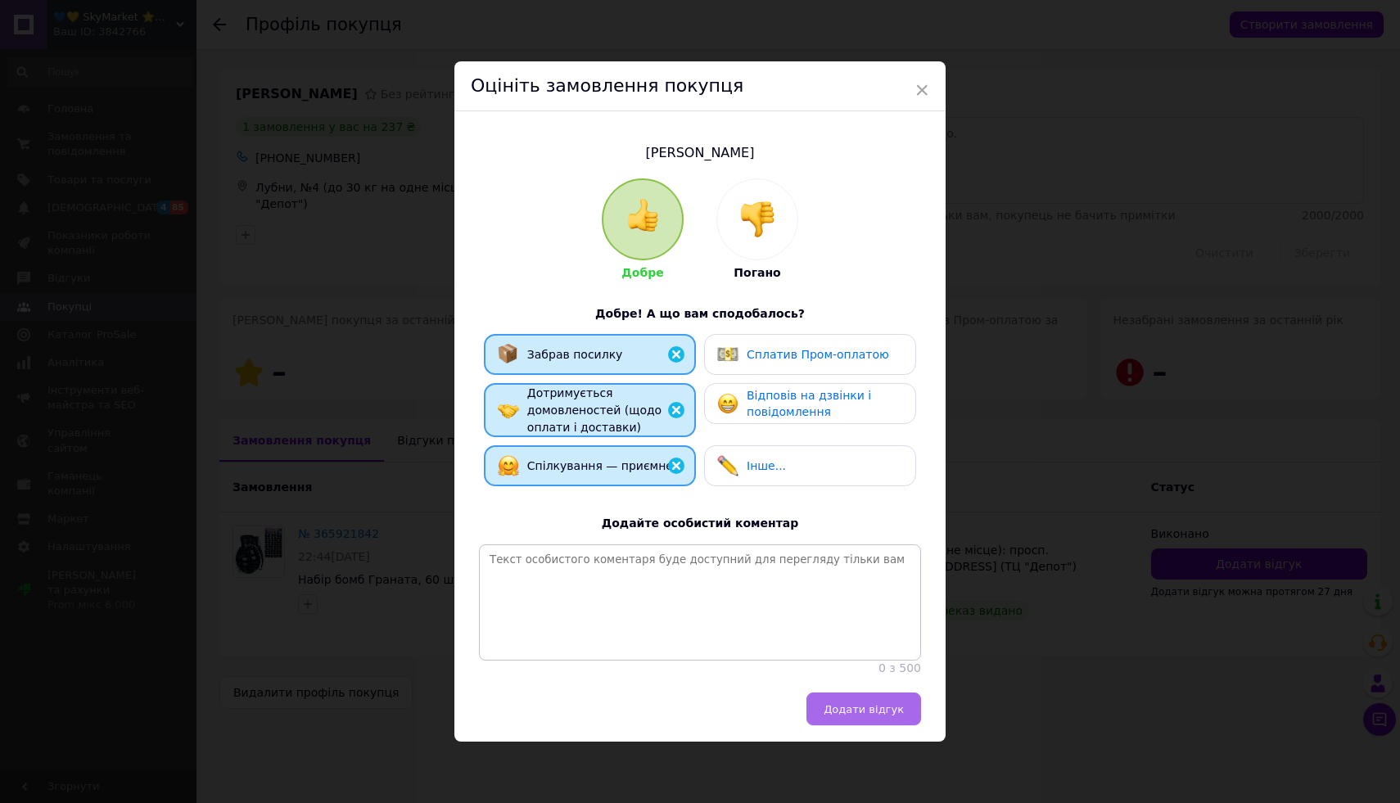
click at [861, 708] on span "Додати відгук" at bounding box center [864, 709] width 80 height 12
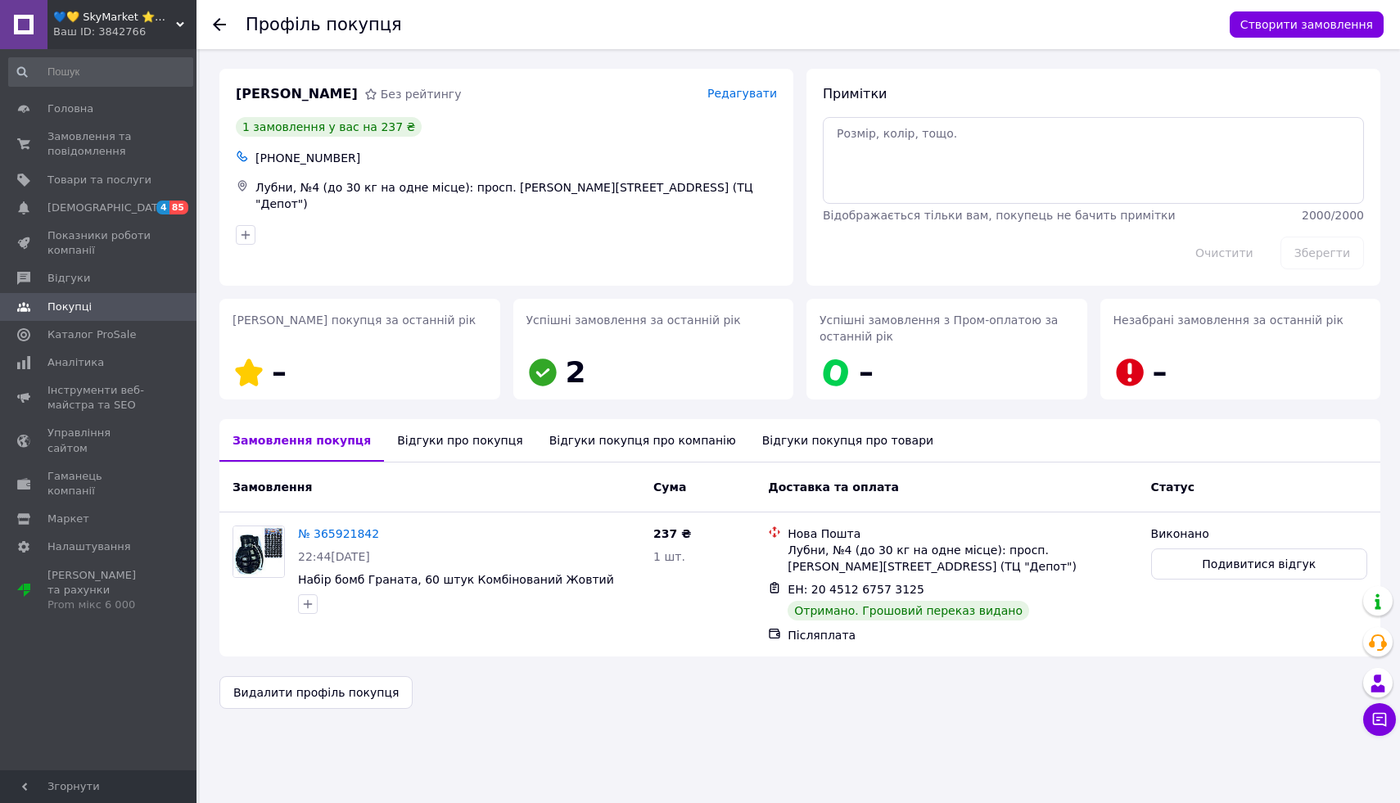
click at [218, 23] on icon at bounding box center [219, 24] width 13 height 13
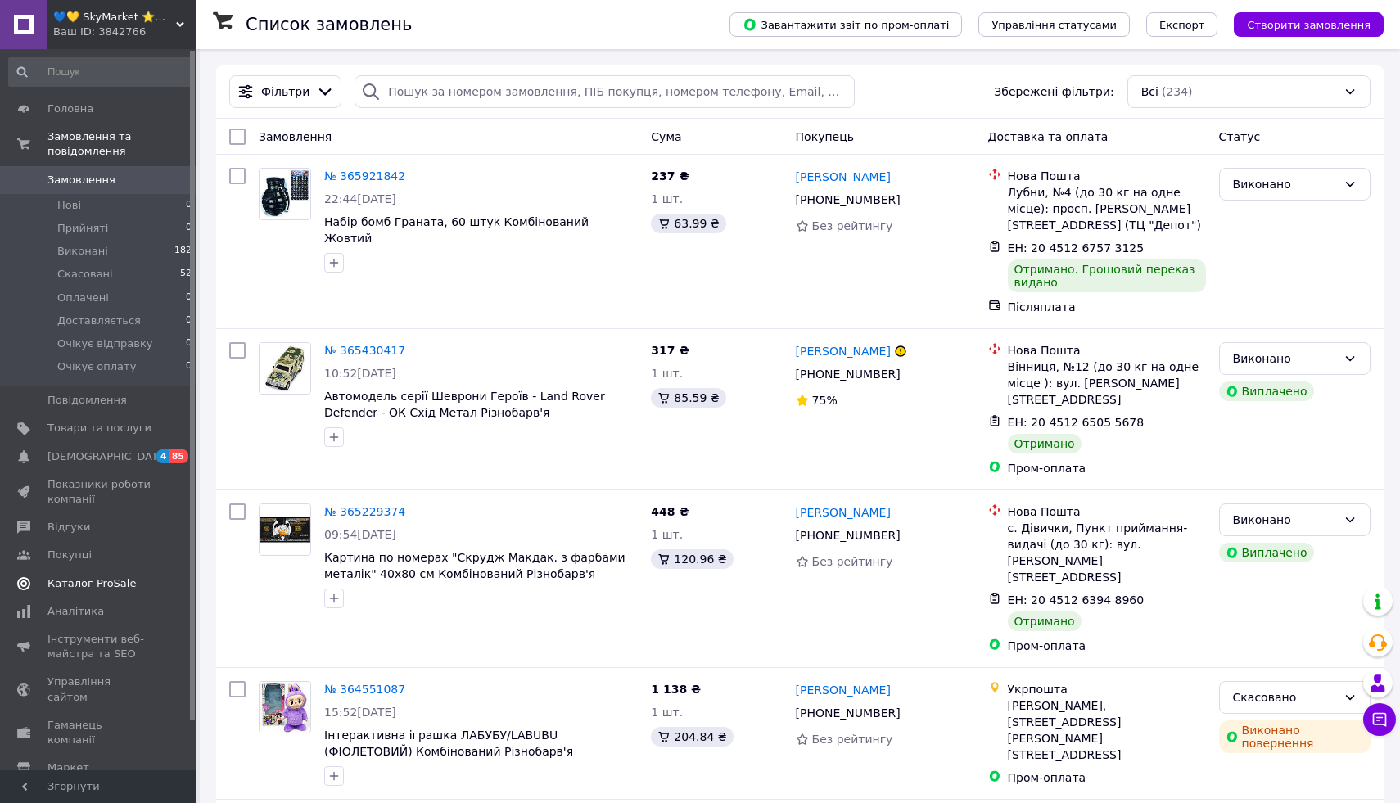
click at [83, 583] on span "Каталог ProSale" at bounding box center [91, 583] width 88 height 15
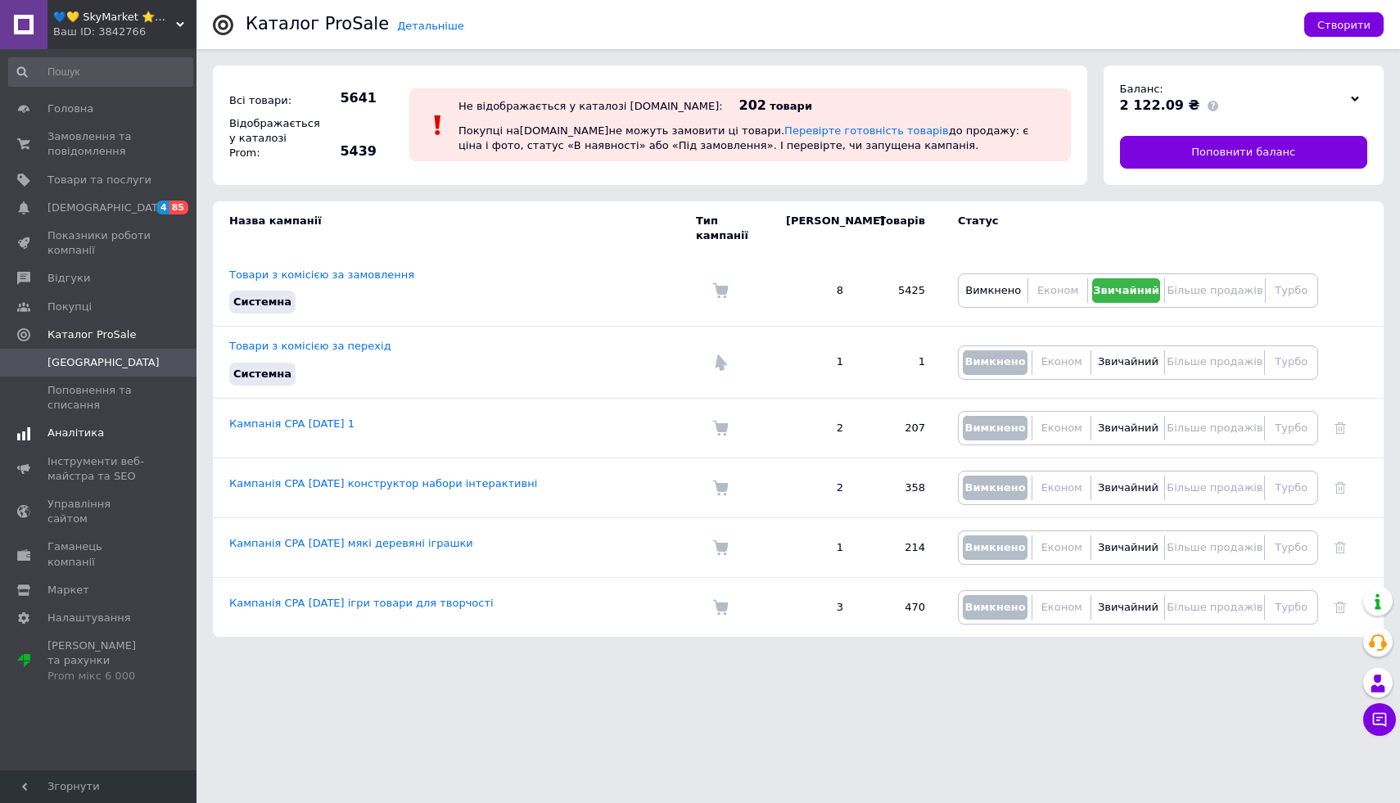
click at [81, 427] on span "Аналітика" at bounding box center [75, 433] width 56 height 15
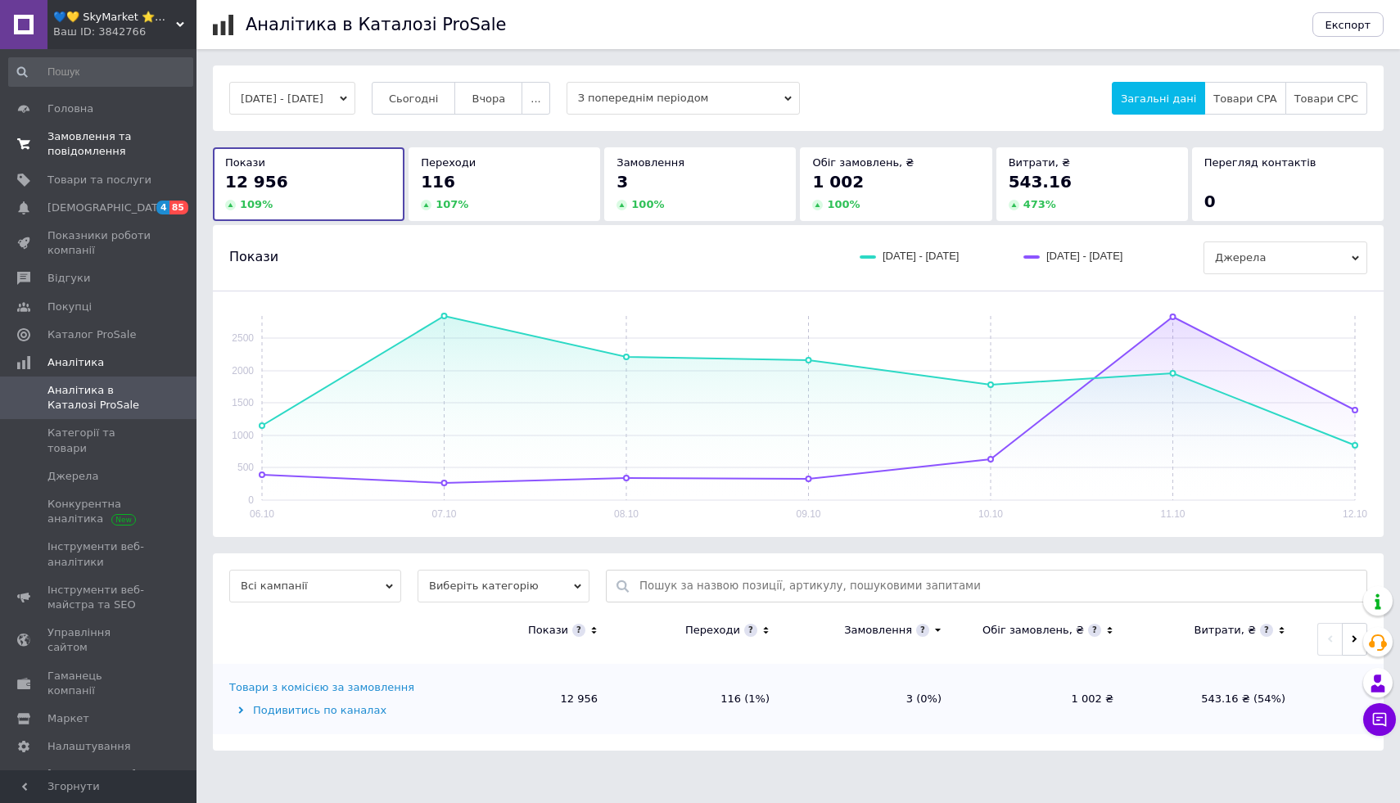
click at [97, 145] on span "Замовлення та повідомлення" at bounding box center [99, 143] width 104 height 29
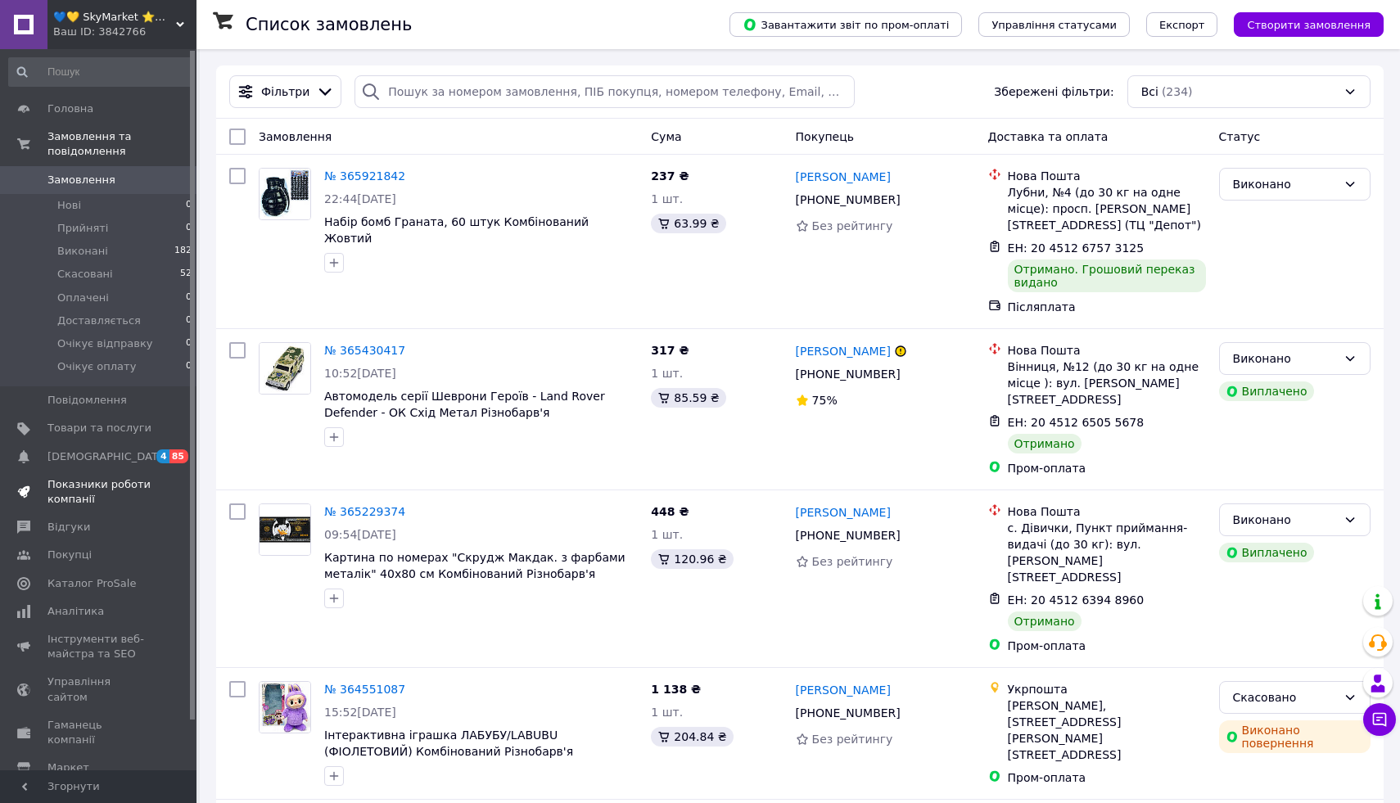
click at [64, 482] on span "Показники роботи компанії" at bounding box center [99, 491] width 104 height 29
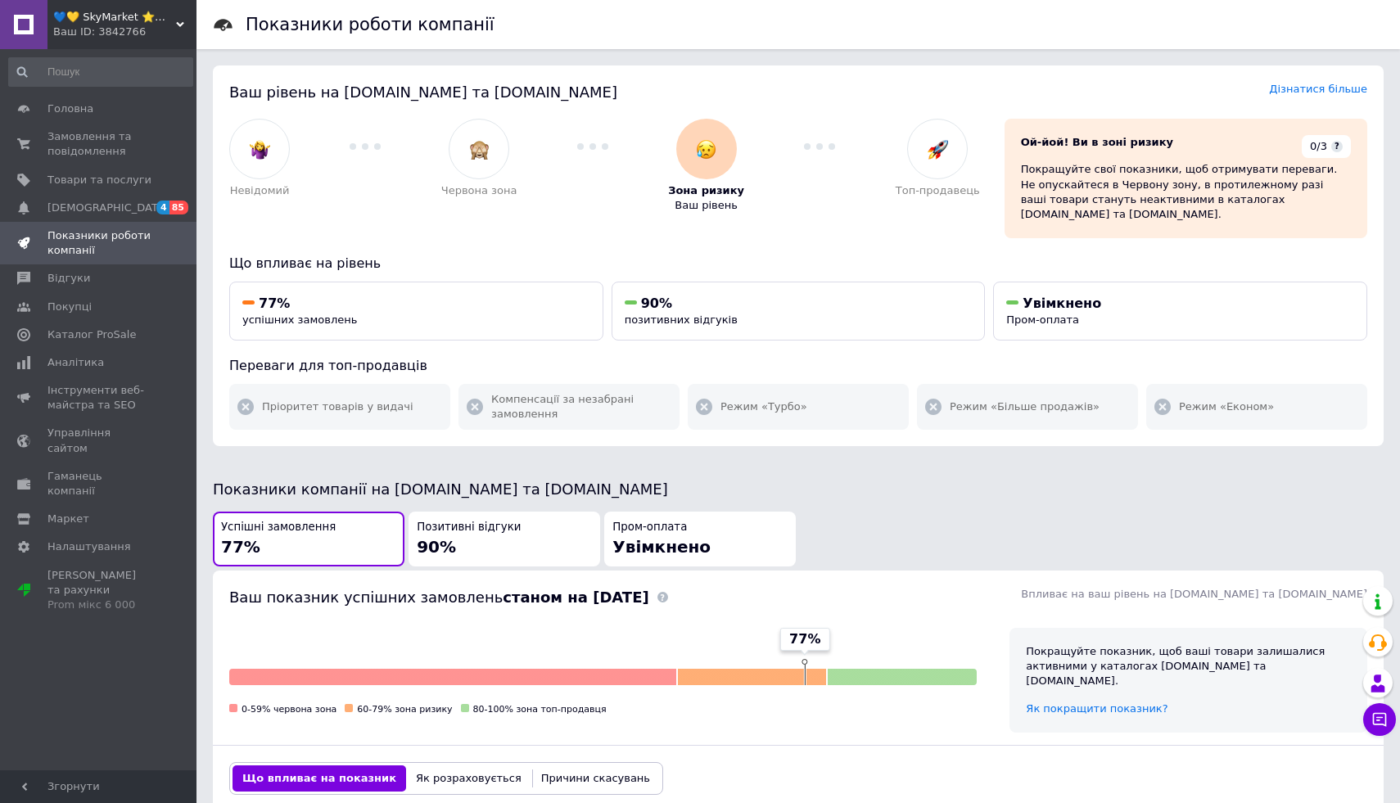
click at [481, 525] on div "Позитивні відгуки 90%" at bounding box center [504, 539] width 175 height 38
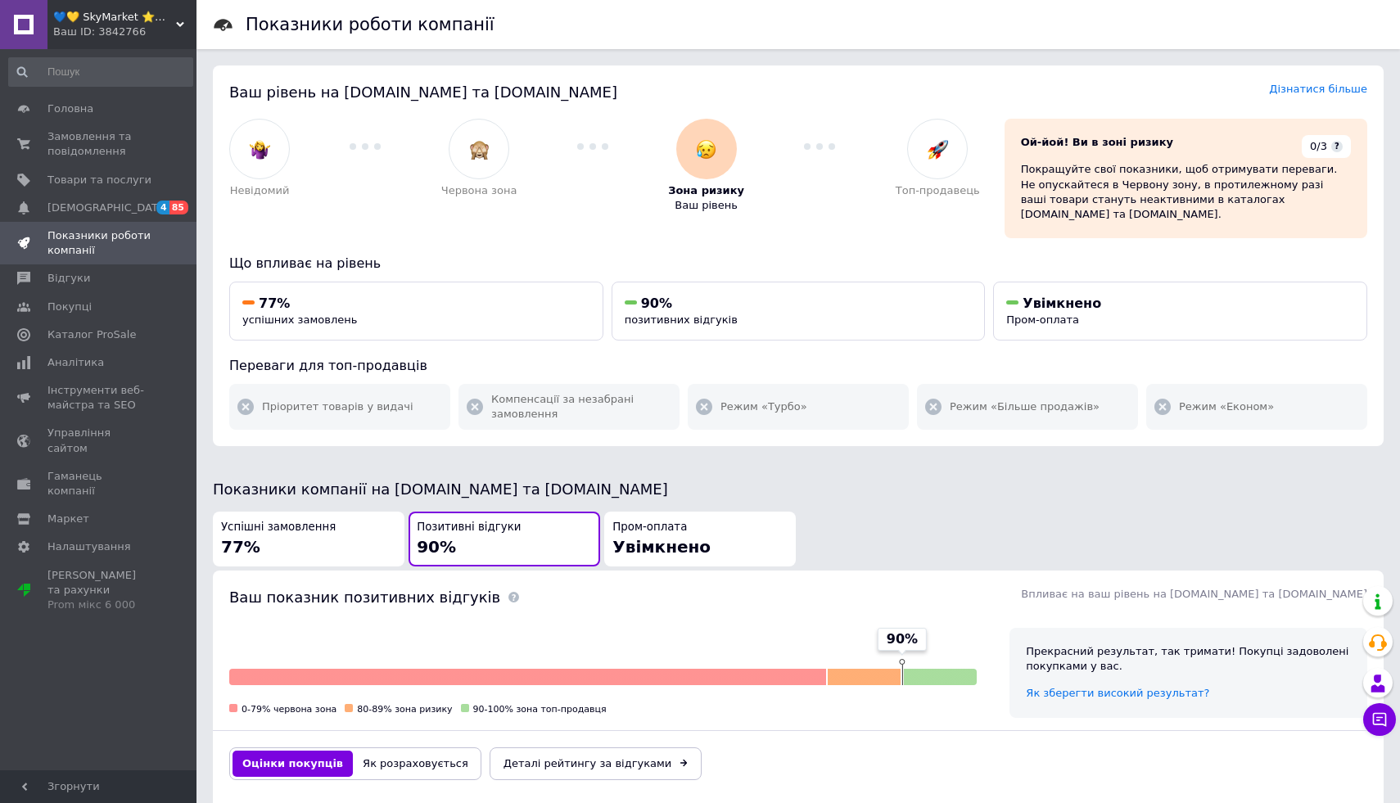
click at [341, 520] on div "Успішні замовлення 77%" at bounding box center [308, 539] width 175 height 38
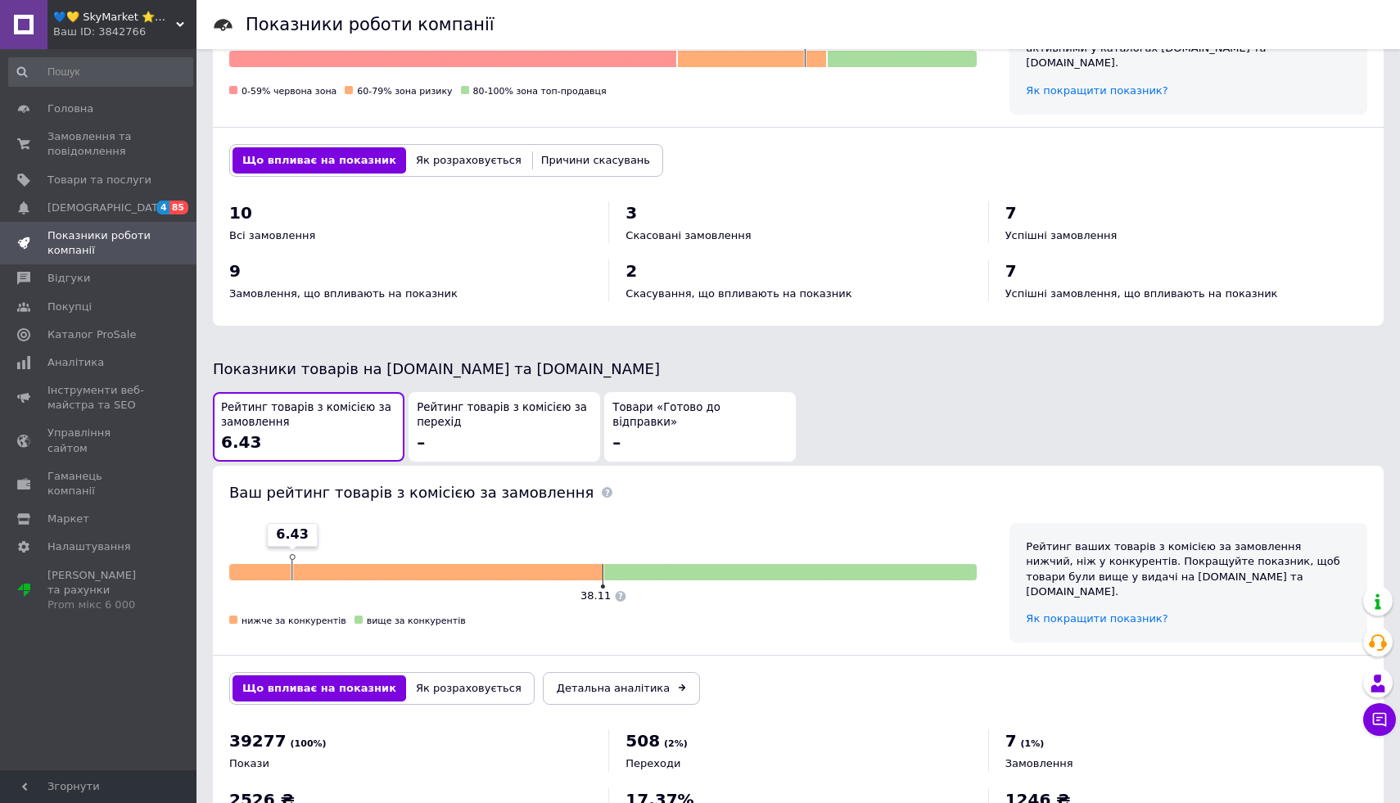
scroll to position [657, 0]
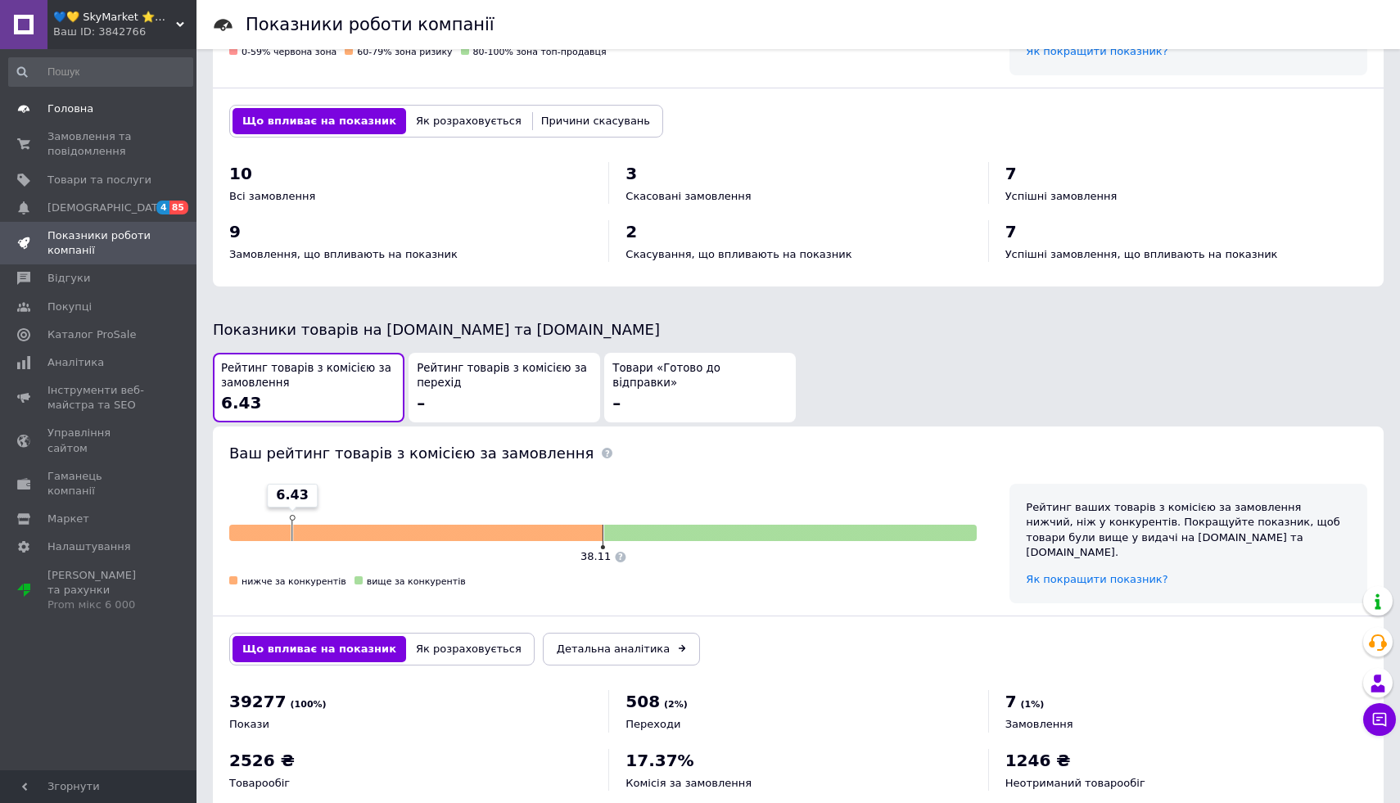
click at [62, 106] on span "Головна" at bounding box center [70, 109] width 46 height 15
